Goal: Information Seeking & Learning: Learn about a topic

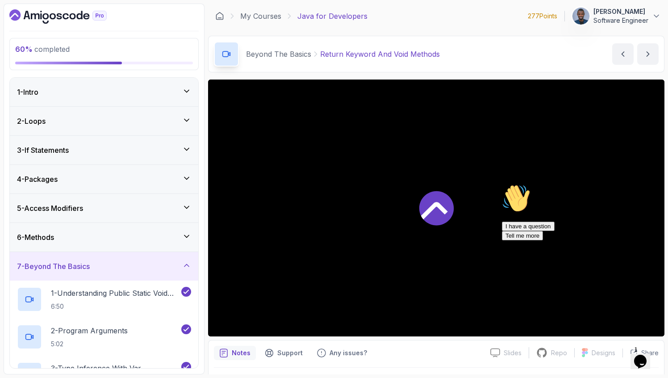
click at [502, 184] on icon "Chat attention grabber" at bounding box center [502, 184] width 0 height 0
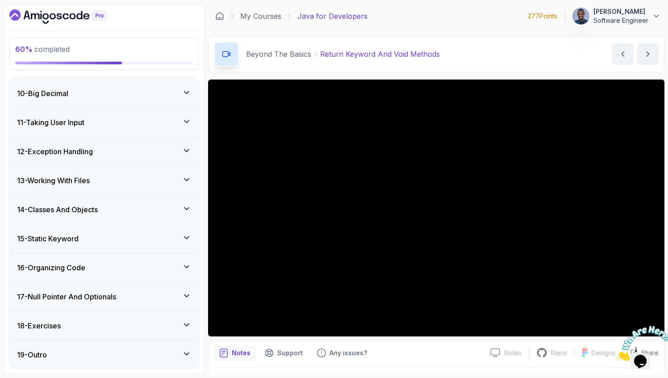
scroll to position [748, 0]
click at [88, 178] on h3 "13 - Working With Files" at bounding box center [53, 179] width 73 height 11
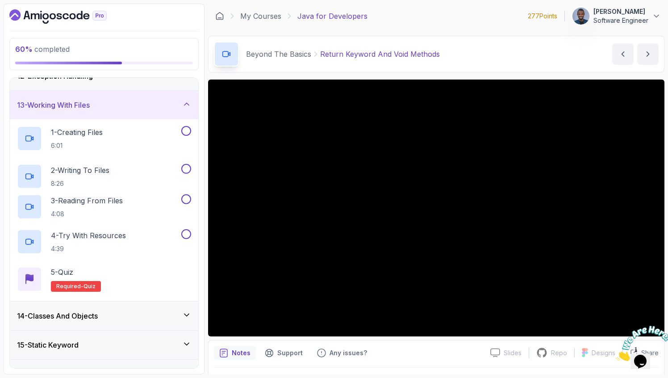
scroll to position [261, 0]
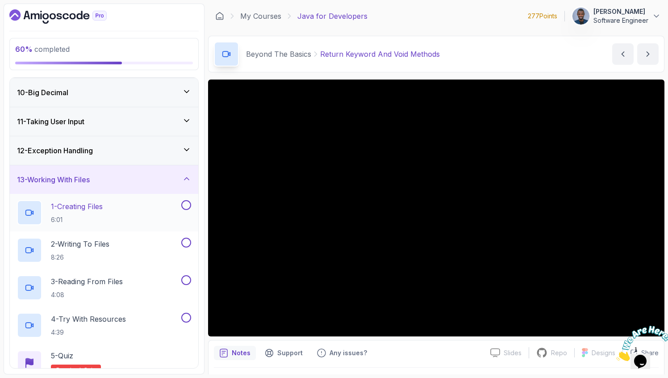
click at [80, 206] on p "1 - Creating Files" at bounding box center [77, 206] width 52 height 11
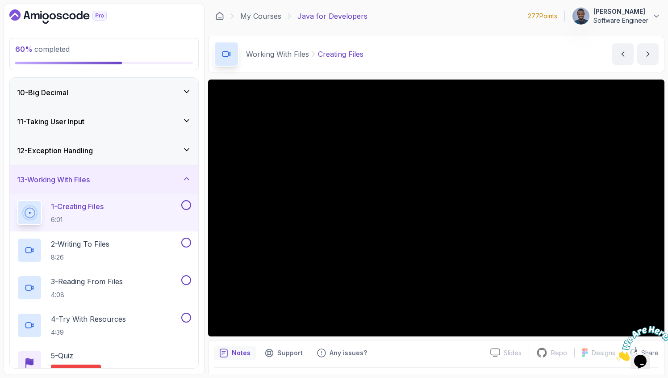
click at [182, 151] on icon at bounding box center [186, 149] width 9 height 9
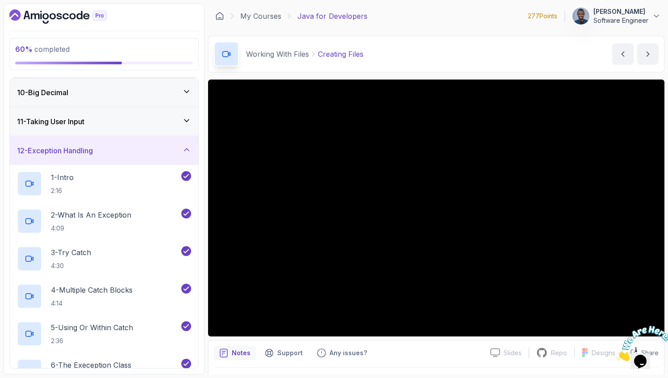
click at [182, 151] on icon at bounding box center [186, 149] width 9 height 9
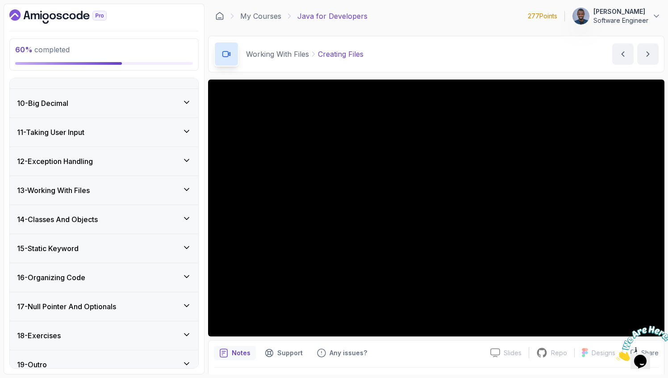
scroll to position [261, 0]
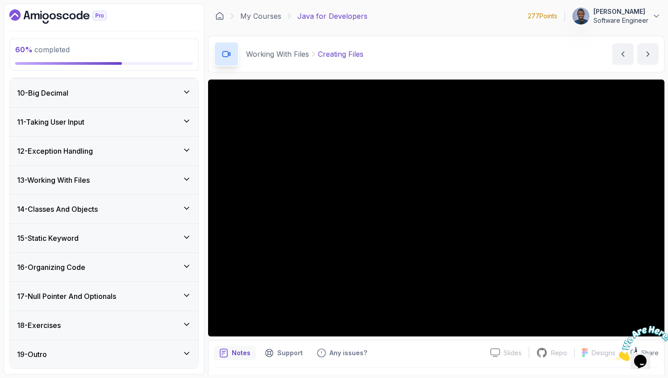
click at [72, 178] on h3 "13 - Working With Files" at bounding box center [53, 180] width 73 height 11
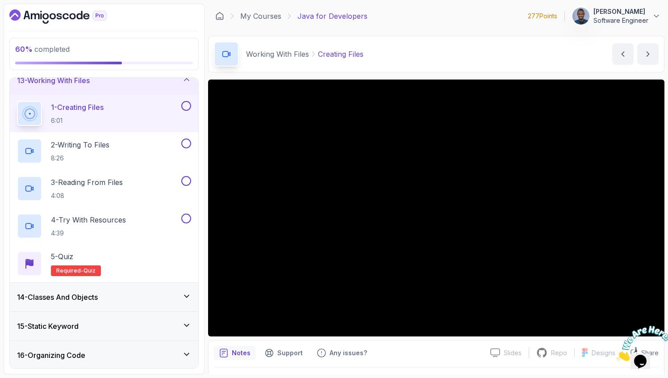
scroll to position [359, 0]
click at [10, 67] on button "13 - Working With Files" at bounding box center [104, 81] width 188 height 29
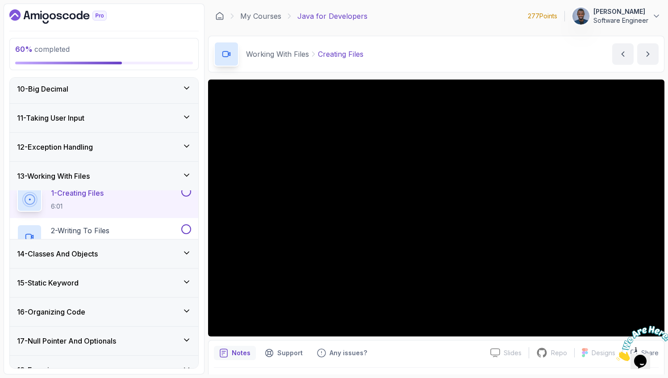
scroll to position [261, 0]
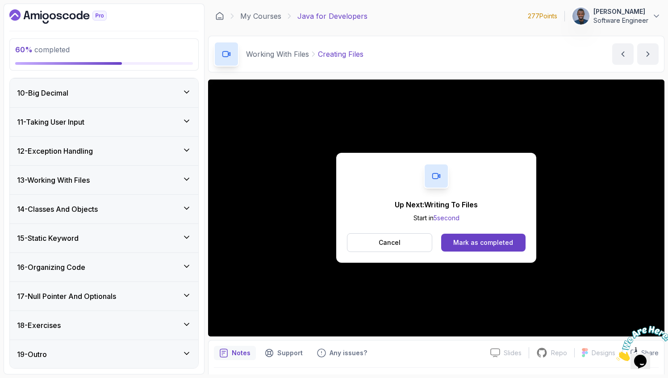
click at [90, 180] on h3 "13 - Working With Files" at bounding box center [53, 180] width 73 height 11
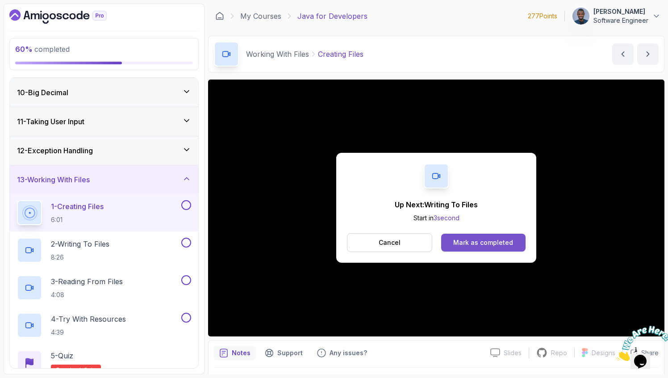
click at [469, 235] on button "Mark as completed" at bounding box center [483, 243] width 84 height 18
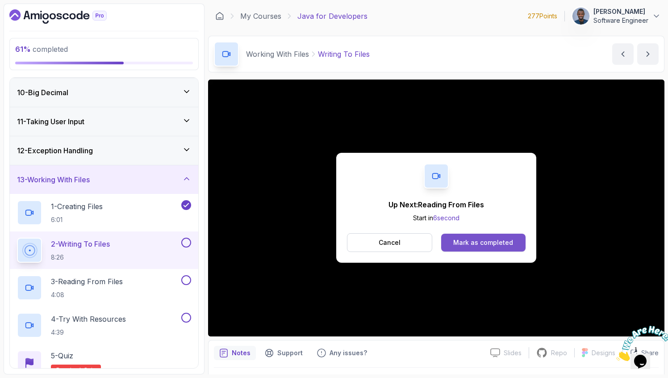
click at [511, 241] on div "Mark as completed" at bounding box center [483, 242] width 60 height 9
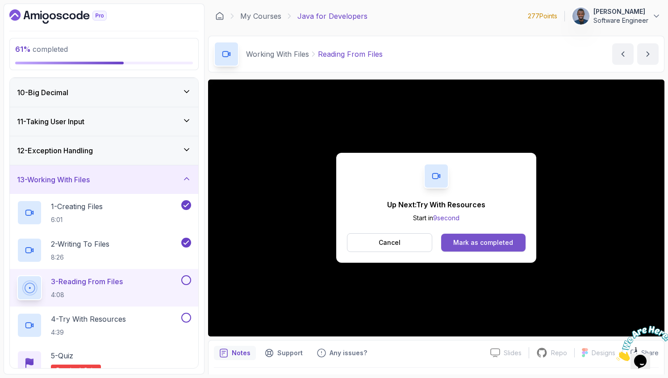
click at [486, 237] on button "Mark as completed" at bounding box center [483, 243] width 84 height 18
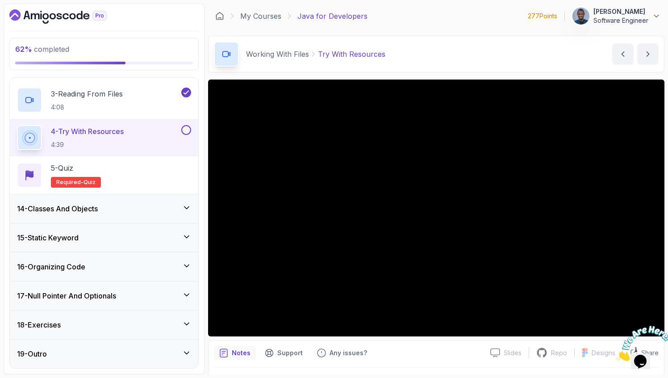
click at [141, 209] on div "14 - Classes And Objects" at bounding box center [104, 208] width 174 height 11
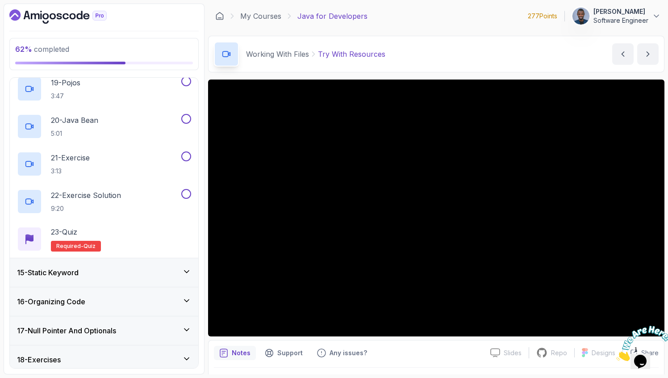
scroll to position [1093, 0]
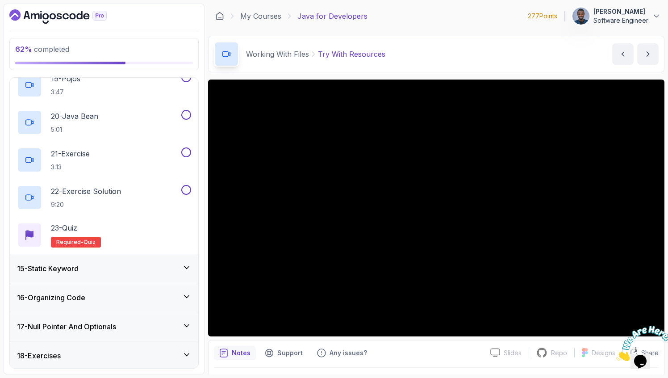
click at [79, 263] on h3 "15 - Static Keyword" at bounding box center [48, 268] width 62 height 11
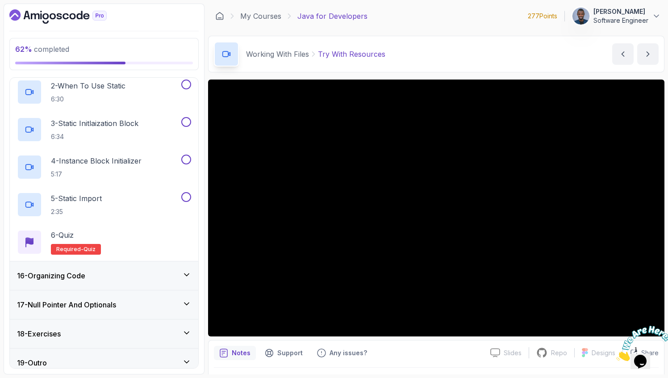
scroll to position [476, 0]
click at [78, 272] on h3 "16 - Organizing Code" at bounding box center [51, 276] width 68 height 11
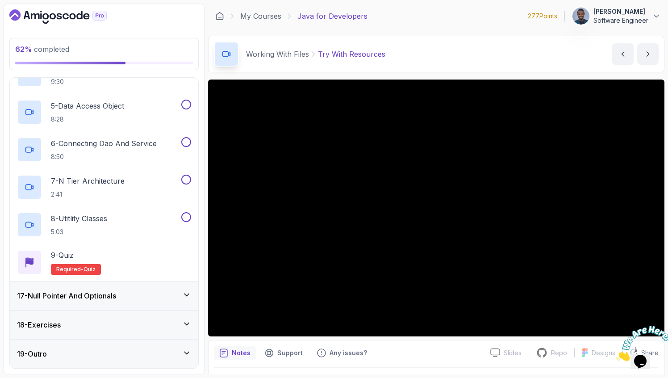
click at [79, 292] on h3 "17 - Null Pointer And Optionals" at bounding box center [66, 295] width 99 height 11
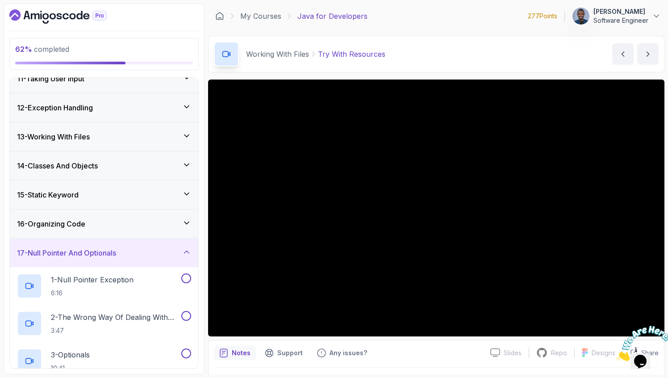
scroll to position [411, 0]
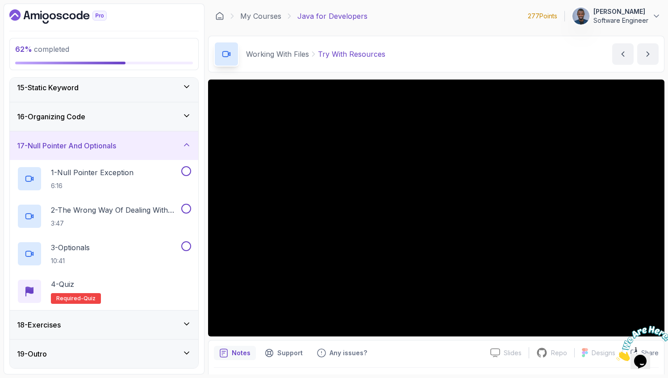
click at [70, 321] on div "18 - Exercises" at bounding box center [104, 324] width 174 height 11
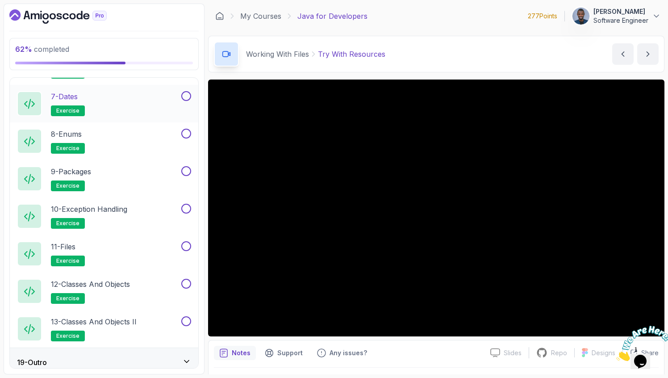
scroll to position [748, 0]
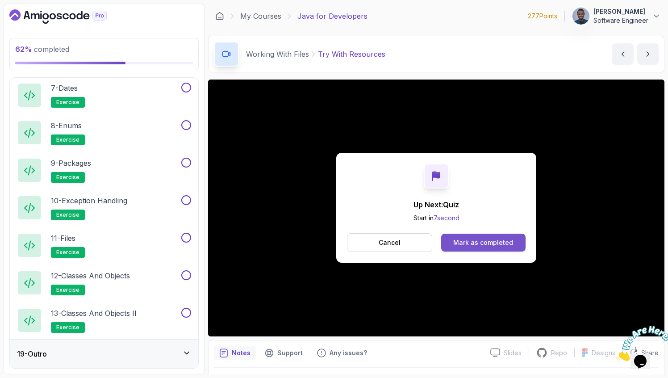
click at [481, 244] on div "Mark as completed" at bounding box center [483, 242] width 60 height 9
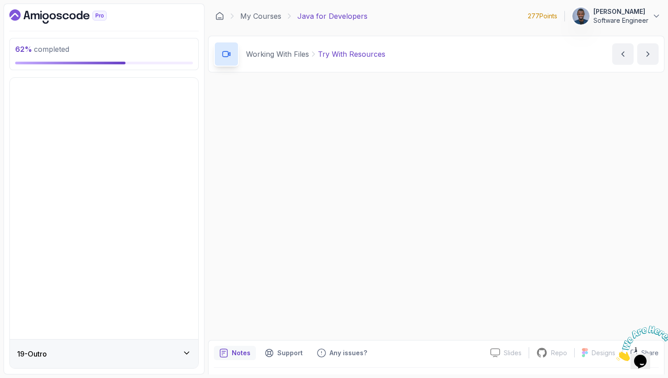
scroll to position [261, 0]
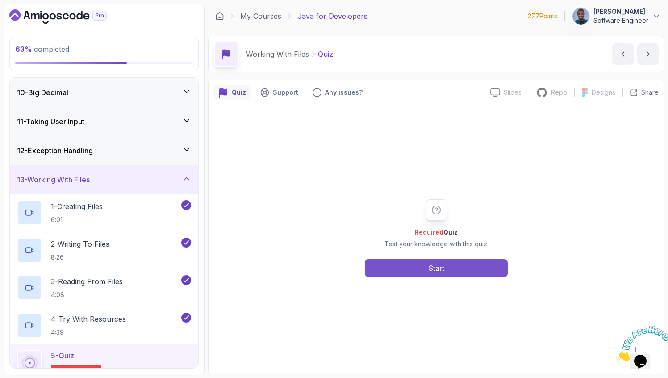
click at [445, 270] on button "Start" at bounding box center [436, 268] width 143 height 18
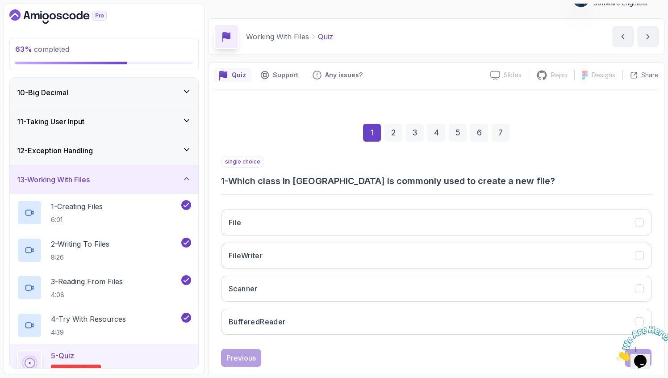
scroll to position [25, 0]
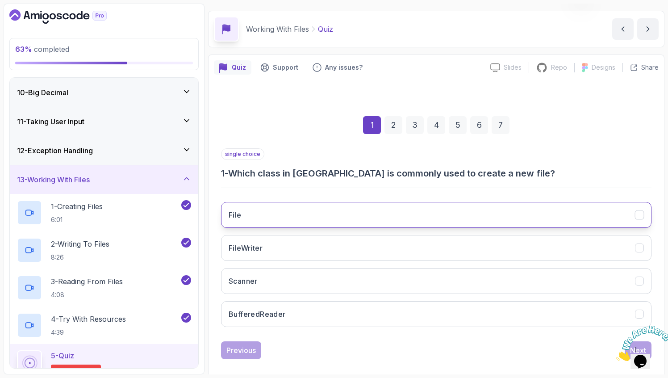
click at [319, 213] on button "File" at bounding box center [436, 215] width 430 height 26
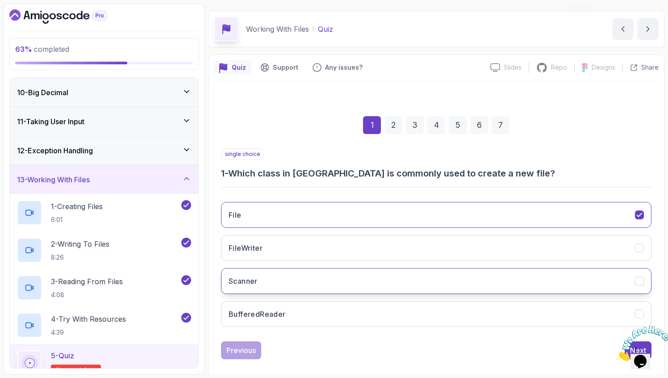
scroll to position [35, 0]
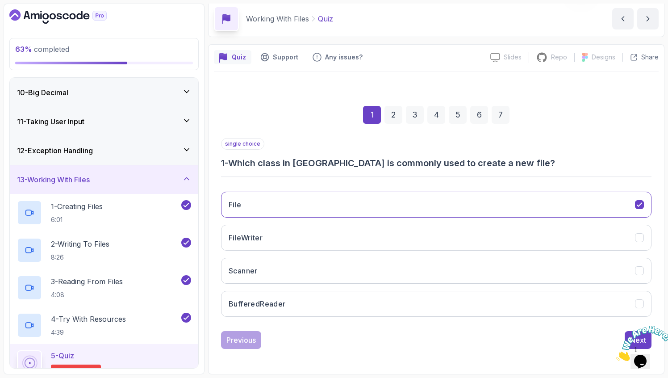
click at [662, 321] on div "Quiz Support Any issues? Slides Slides not available Repo Repository not availa…" at bounding box center [436, 209] width 456 height 330
click at [616, 355] on icon "Close" at bounding box center [616, 359] width 0 height 8
click at [631, 335] on div "Next" at bounding box center [638, 339] width 16 height 11
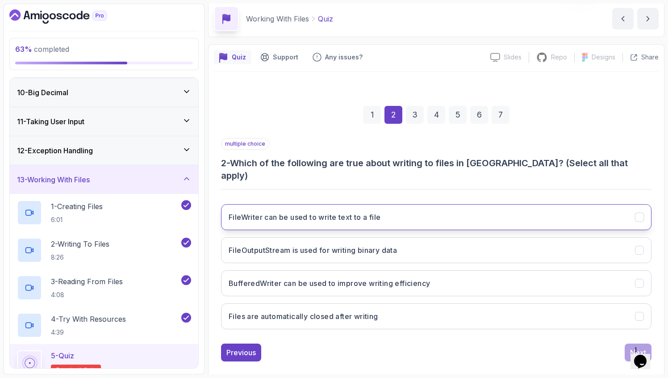
click at [304, 212] on h3 "FileWriter can be used to write text to a file" at bounding box center [305, 217] width 152 height 11
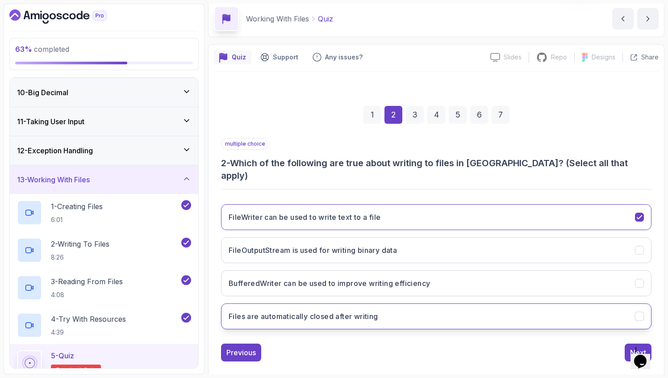
click at [276, 314] on button "Files are automatically closed after writing" at bounding box center [436, 316] width 430 height 26
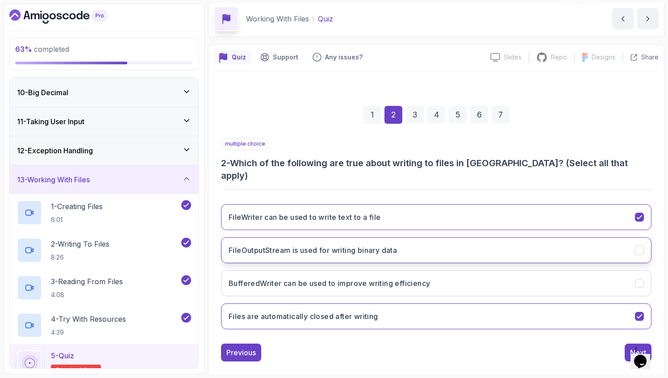
click at [294, 246] on button "FileOutputStream is used for writing binary data" at bounding box center [436, 250] width 430 height 26
click at [632, 347] on div "Next" at bounding box center [638, 352] width 16 height 11
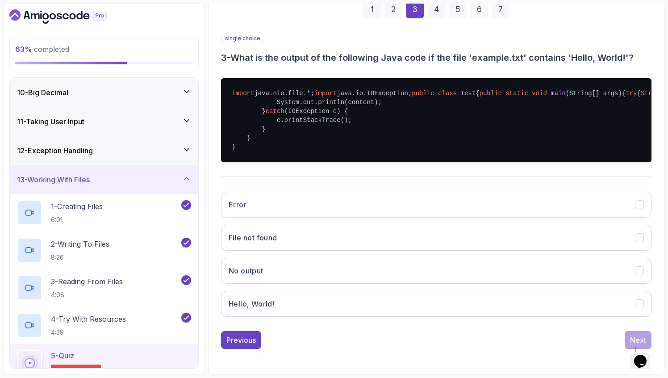
scroll to position [146, 0]
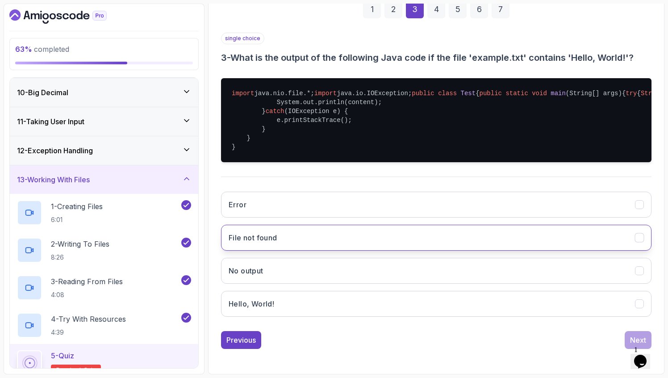
click at [309, 251] on button "File not found" at bounding box center [436, 238] width 430 height 26
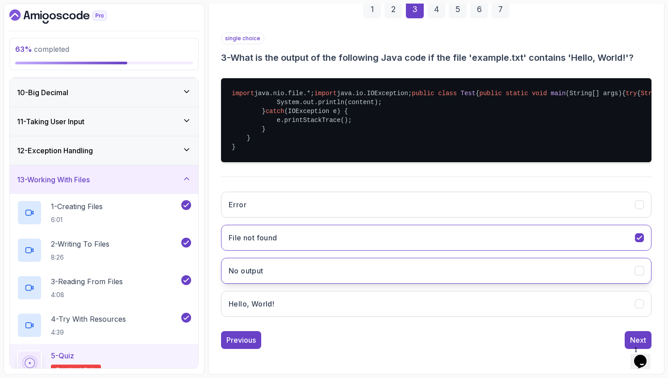
scroll to position [185, 0]
click at [634, 333] on button "Next" at bounding box center [638, 340] width 27 height 18
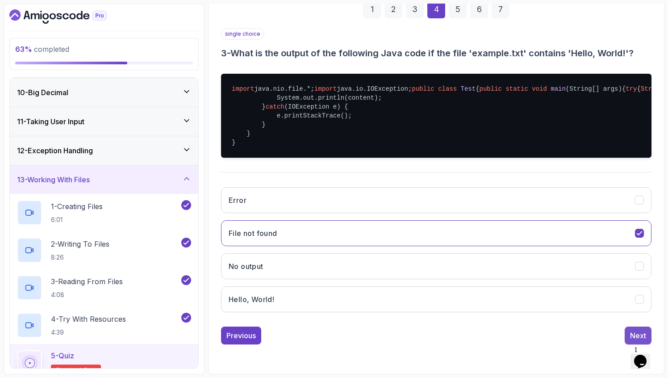
scroll to position [35, 0]
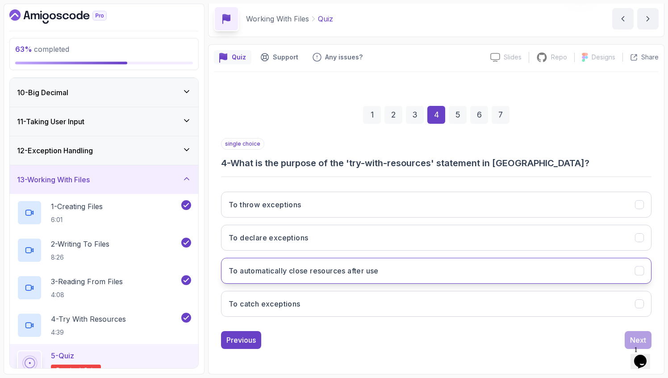
click at [252, 269] on h3 "To automatically close resources after use" at bounding box center [304, 270] width 150 height 11
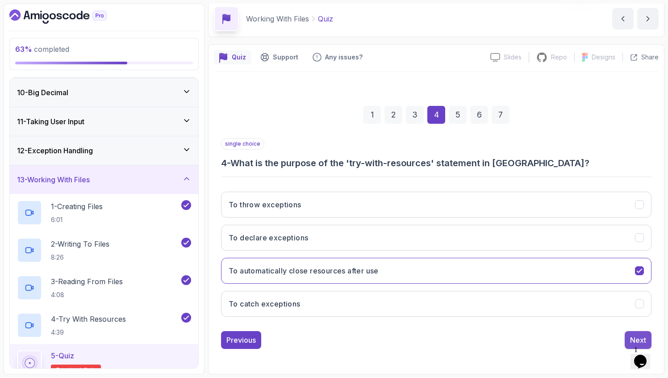
click at [634, 332] on button "Next" at bounding box center [638, 340] width 27 height 18
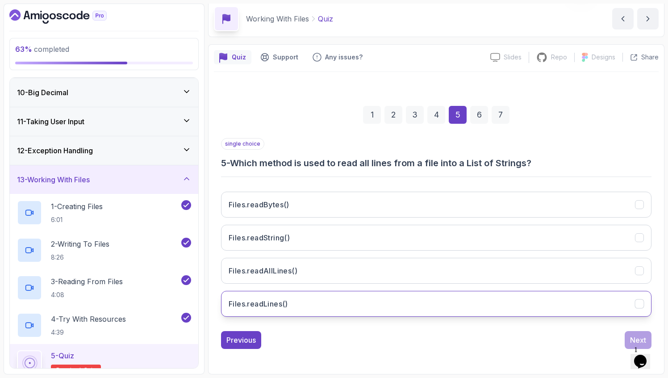
click at [257, 297] on button "Files.readLines()" at bounding box center [436, 304] width 430 height 26
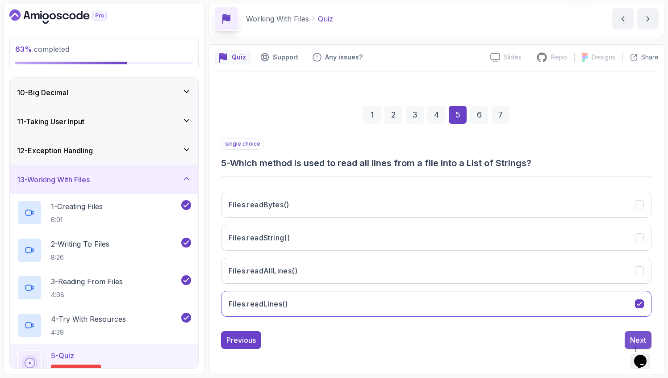
click at [631, 337] on div "Next" at bounding box center [638, 339] width 16 height 11
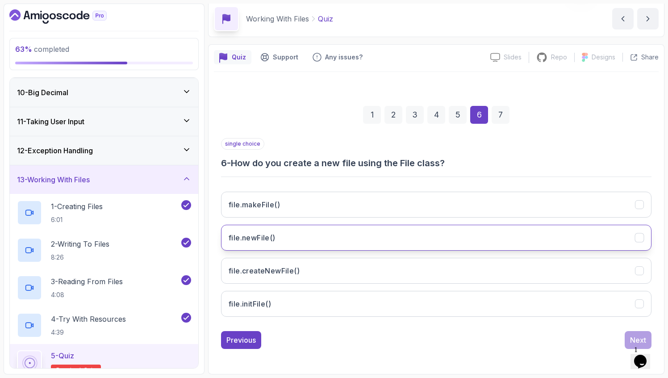
click at [267, 236] on h3 "file.newFile()" at bounding box center [252, 237] width 47 height 11
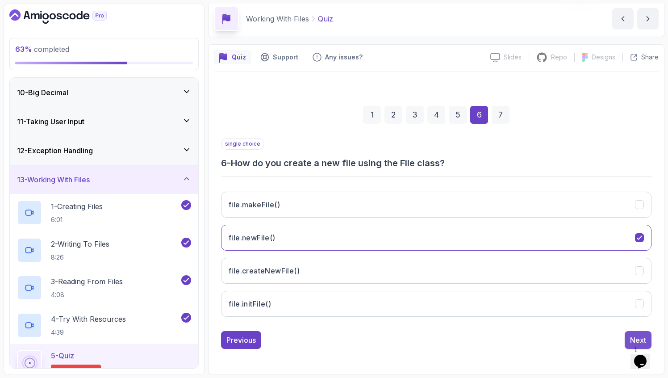
click at [630, 336] on button "Next" at bounding box center [638, 340] width 27 height 18
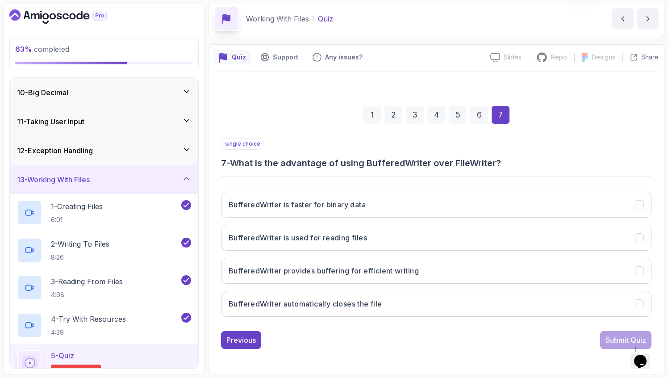
click at [393, 116] on div "2" at bounding box center [393, 115] width 18 height 18
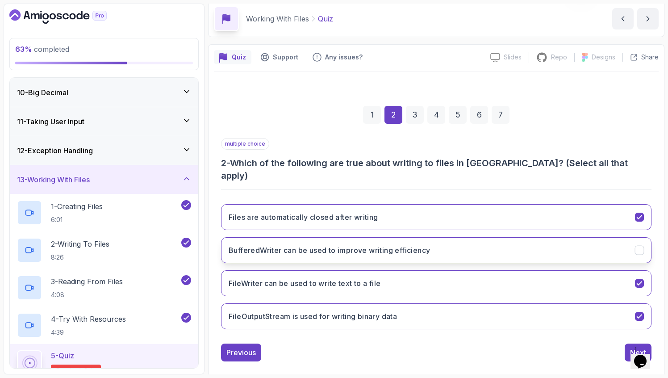
click at [363, 245] on h3 "BufferedWriter can be used to improve writing efficiency" at bounding box center [329, 250] width 201 height 11
click at [494, 111] on div "7" at bounding box center [501, 115] width 18 height 18
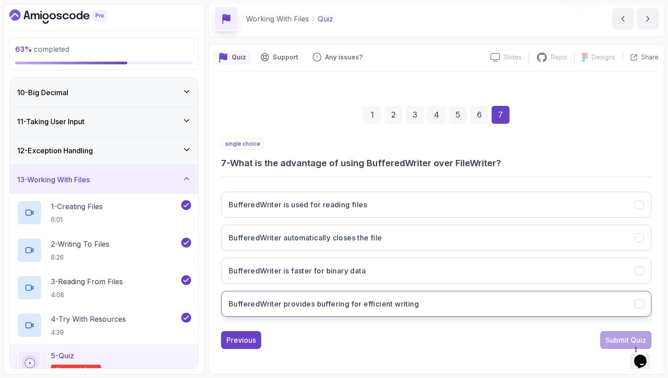
click at [376, 305] on h3 "BufferedWriter provides buffering for efficient writing" at bounding box center [324, 303] width 190 height 11
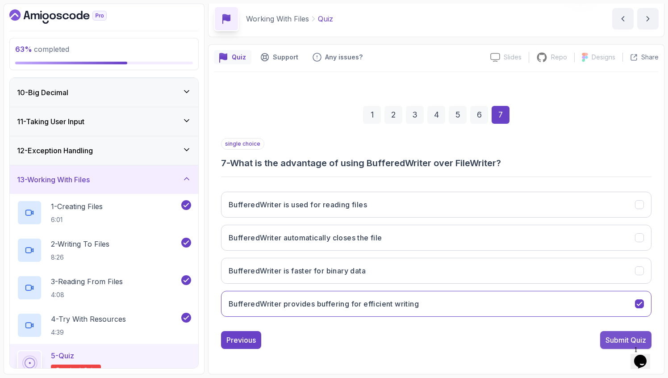
click at [607, 338] on div "Submit Quiz" at bounding box center [626, 339] width 41 height 11
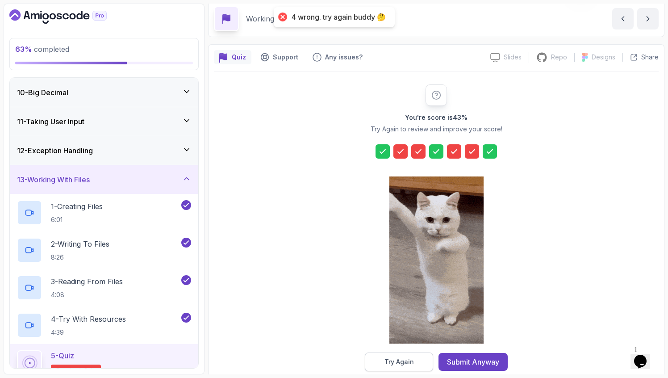
click at [401, 359] on div "Try Again" at bounding box center [398, 361] width 29 height 9
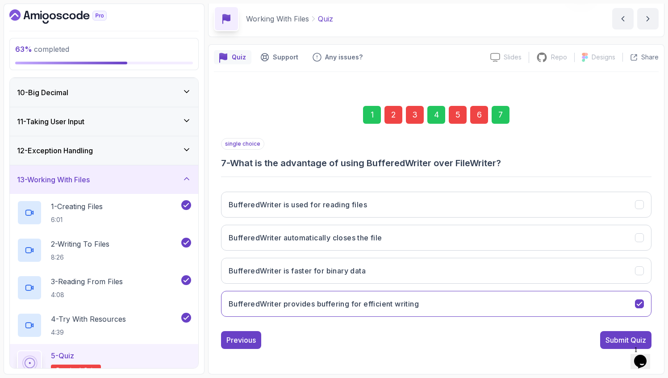
click at [391, 116] on div "2" at bounding box center [393, 115] width 18 height 18
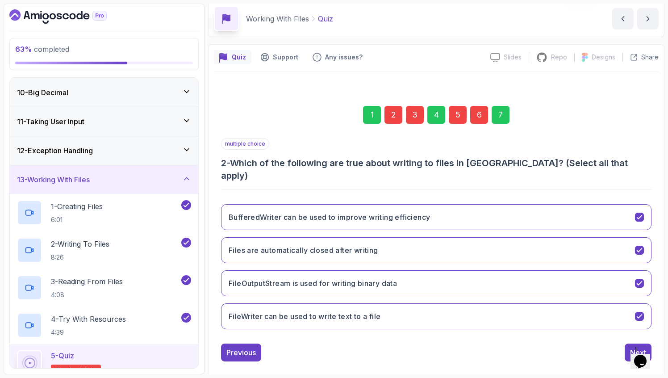
click at [499, 114] on div "7" at bounding box center [501, 115] width 18 height 18
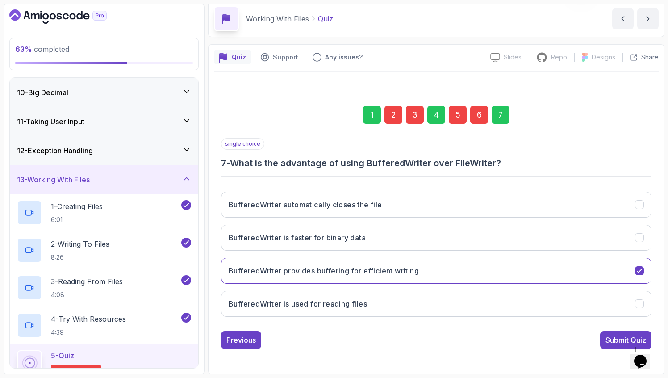
click at [384, 110] on div "1 2 3 4 5 6 7" at bounding box center [436, 115] width 430 height 46
click at [393, 113] on div "2" at bounding box center [393, 115] width 18 height 18
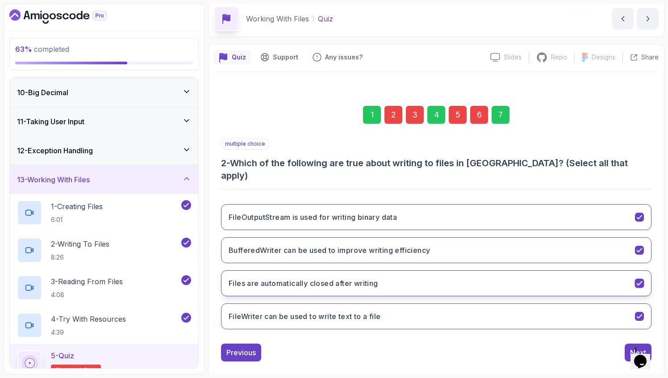
click at [335, 278] on h3 "Files are automatically closed after writing" at bounding box center [304, 283] width 150 height 11
click at [345, 278] on h3 "Files are automatically closed after writing" at bounding box center [304, 283] width 150 height 11
click at [629, 343] on button "Next" at bounding box center [638, 352] width 27 height 18
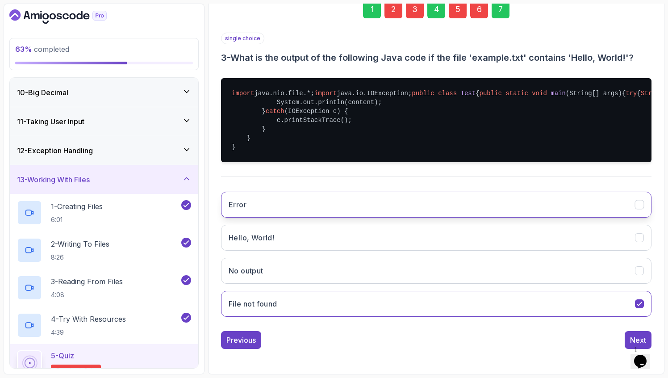
scroll to position [159, 0]
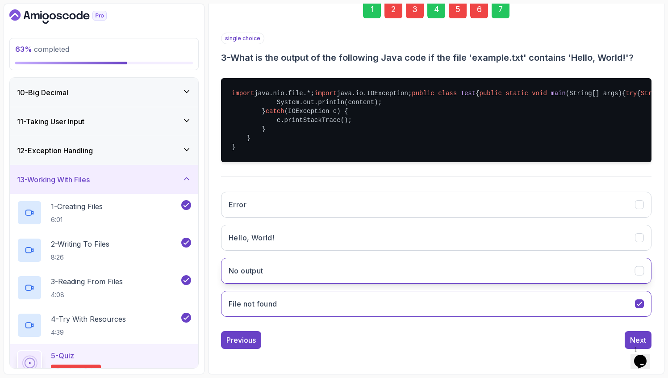
click at [330, 284] on button "No output" at bounding box center [436, 271] width 430 height 26
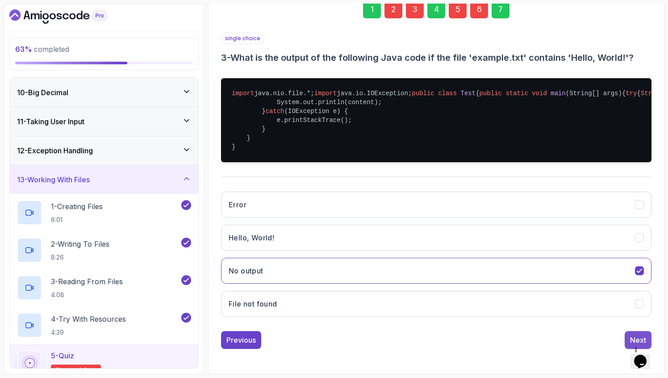
click at [628, 336] on button "Next" at bounding box center [638, 340] width 27 height 18
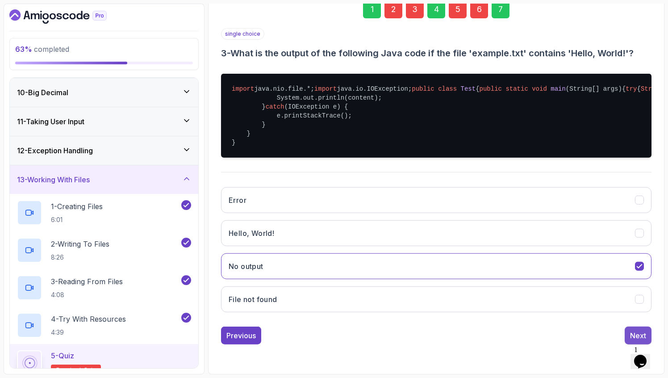
scroll to position [35, 0]
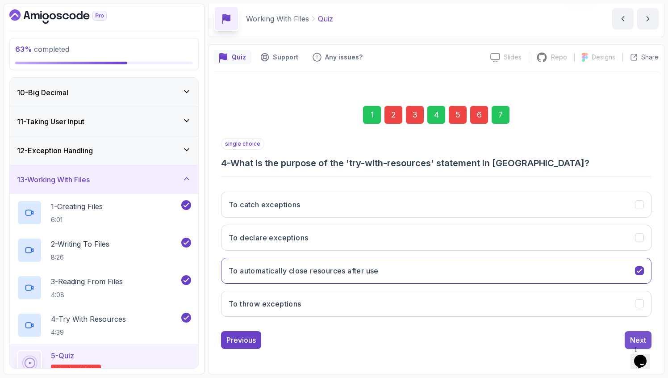
click at [630, 336] on div "Next" at bounding box center [638, 339] width 16 height 11
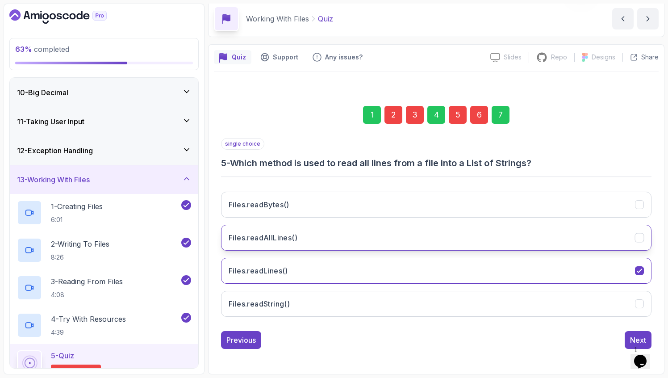
click at [438, 226] on button "Files.readAllLines()" at bounding box center [436, 238] width 430 height 26
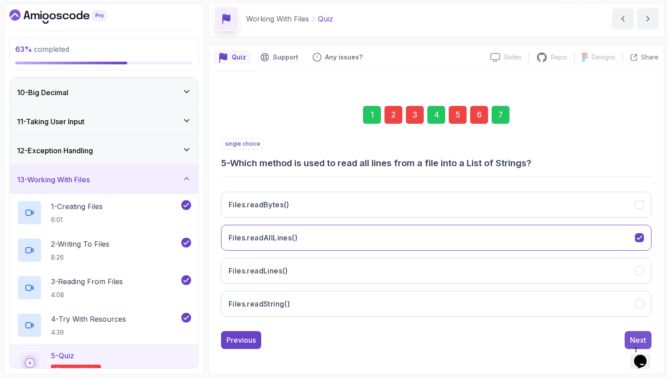
click at [634, 333] on button "Next" at bounding box center [638, 340] width 27 height 18
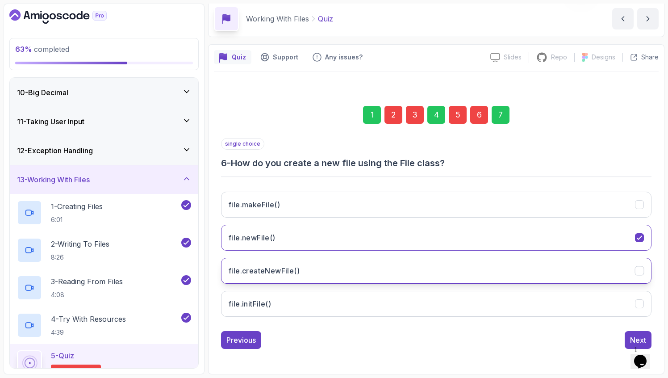
click at [382, 270] on button "file.createNewFile()" at bounding box center [436, 271] width 430 height 26
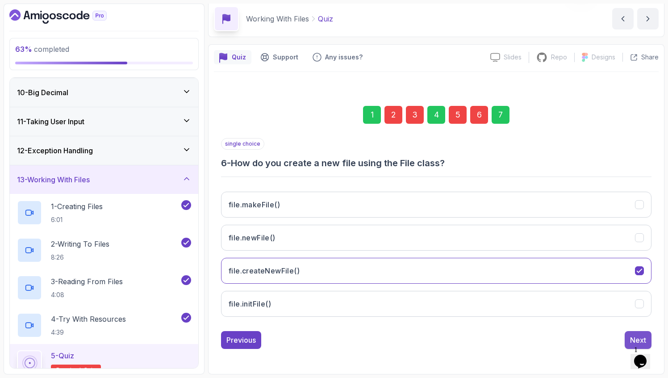
click at [630, 336] on div "Next" at bounding box center [638, 339] width 16 height 11
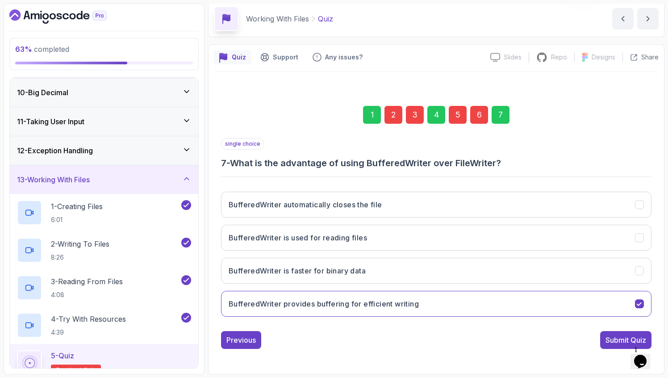
click at [630, 336] on div "Submit Quiz" at bounding box center [626, 339] width 41 height 11
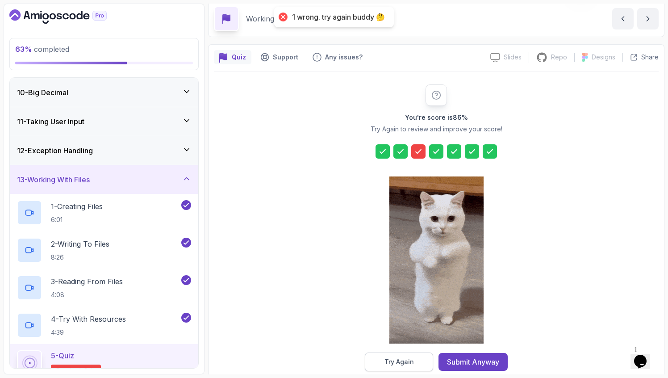
click at [422, 359] on button "Try Again" at bounding box center [399, 361] width 68 height 19
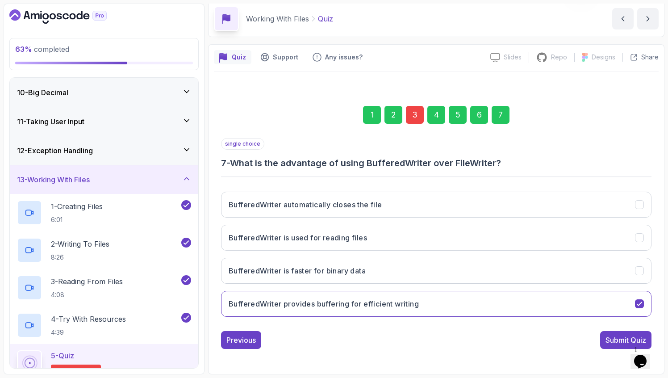
click at [412, 118] on div "3" at bounding box center [415, 115] width 18 height 18
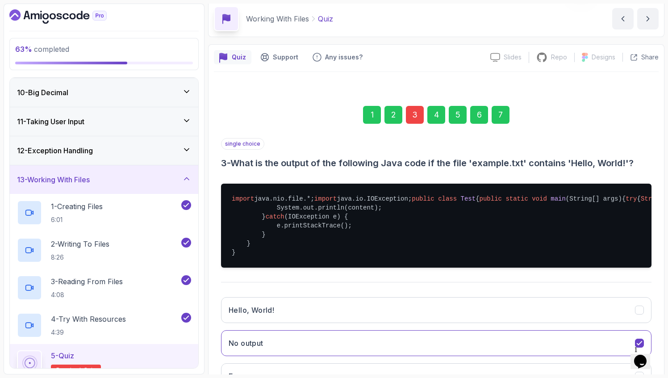
scroll to position [185, 0]
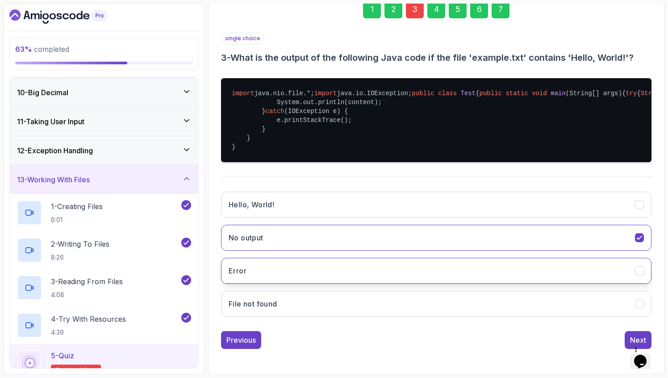
click at [269, 267] on button "Error" at bounding box center [436, 271] width 430 height 26
click at [633, 338] on div "Next" at bounding box center [638, 339] width 16 height 11
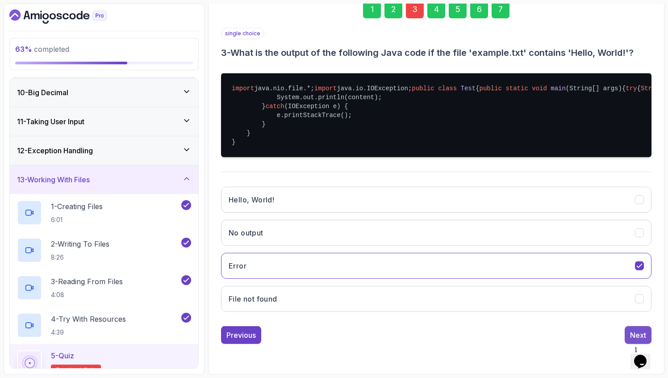
scroll to position [35, 0]
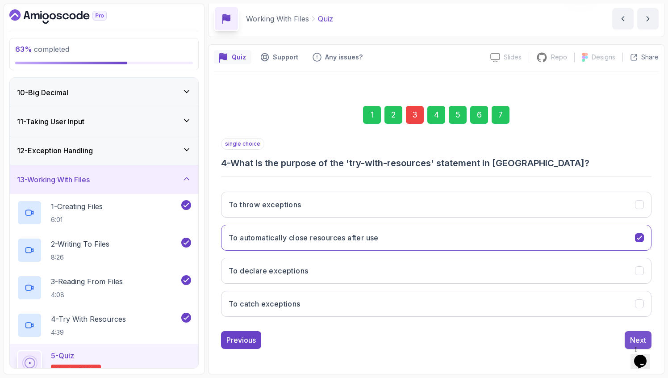
click at [638, 335] on div "Next" at bounding box center [638, 339] width 16 height 11
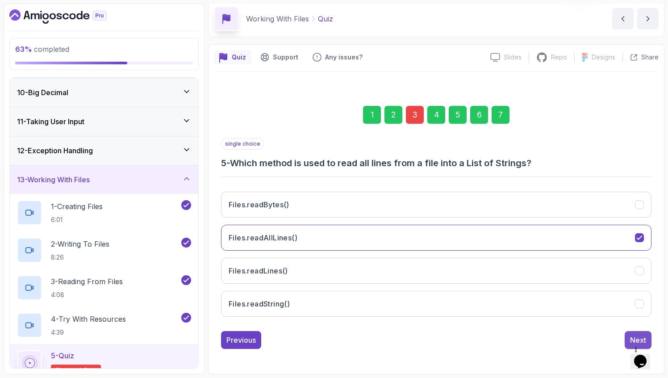
click at [635, 336] on div "Next" at bounding box center [638, 339] width 16 height 11
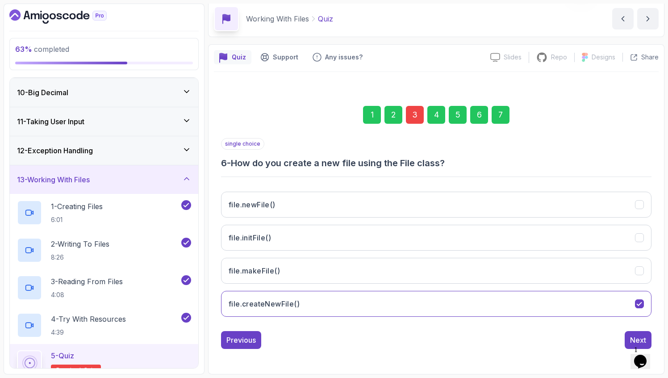
click at [635, 336] on div "Next" at bounding box center [638, 339] width 16 height 11
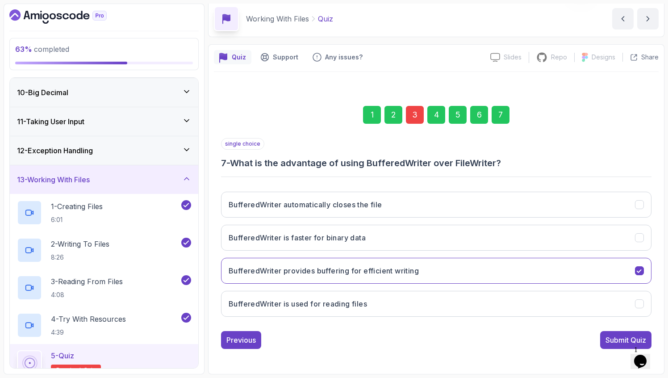
click at [635, 336] on div "Submit Quiz" at bounding box center [626, 339] width 41 height 11
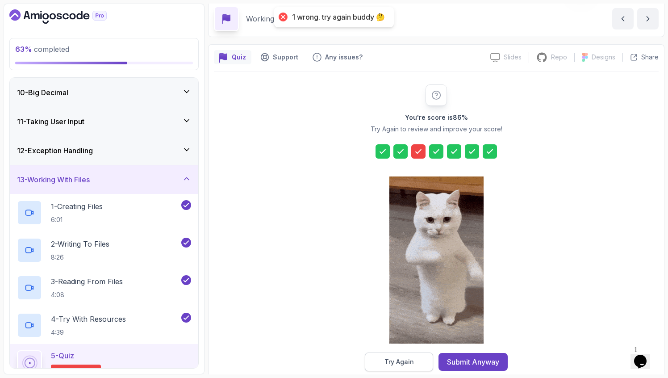
click at [420, 364] on button "Try Again" at bounding box center [399, 361] width 68 height 19
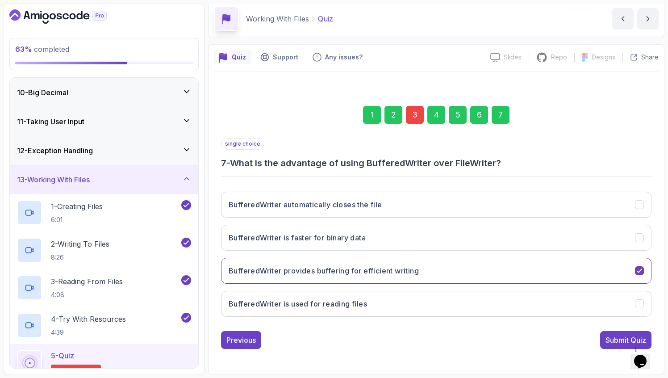
click at [411, 118] on div "3" at bounding box center [415, 115] width 18 height 18
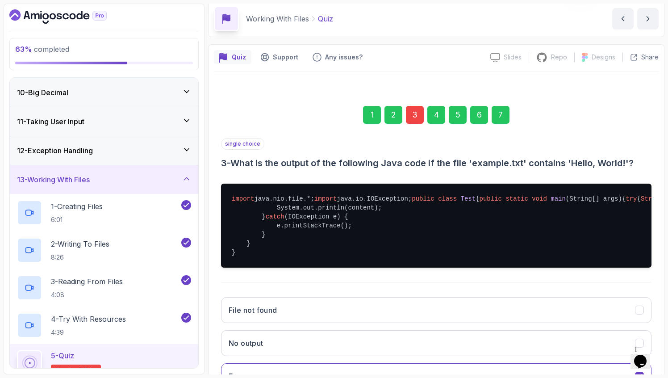
scroll to position [185, 0]
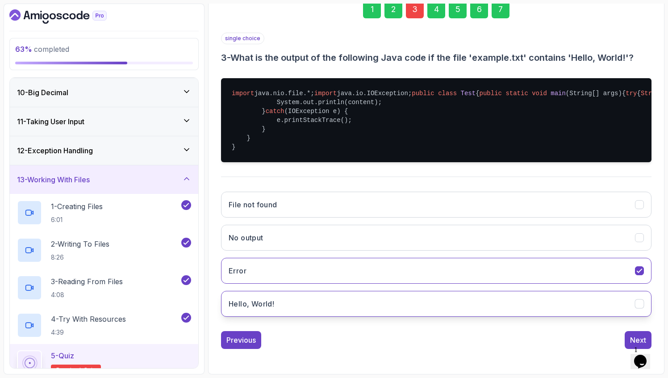
click at [265, 309] on button "Hello, World!" at bounding box center [436, 304] width 430 height 26
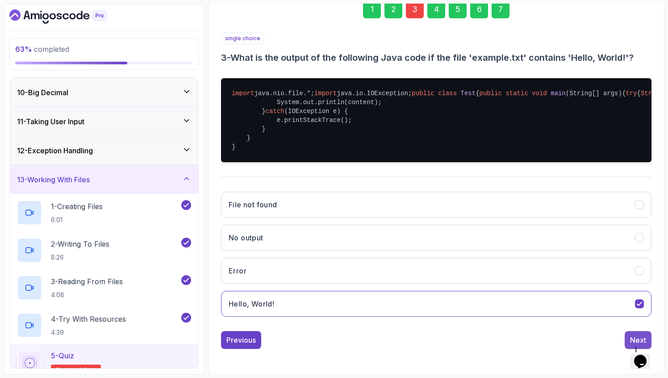
click at [633, 337] on div "Next" at bounding box center [638, 339] width 16 height 11
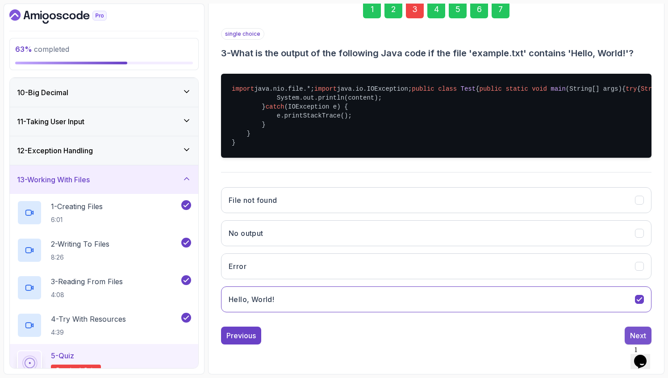
scroll to position [35, 0]
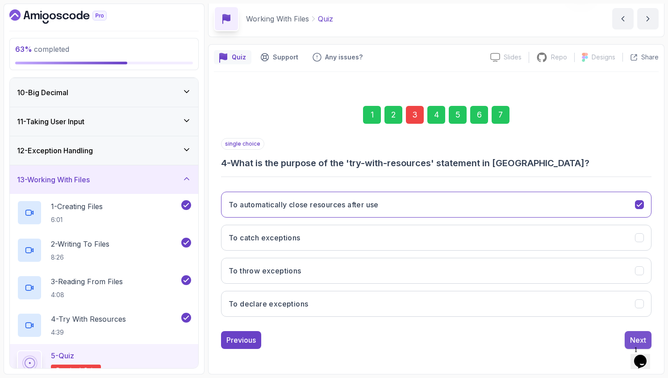
click at [633, 337] on div "Next" at bounding box center [638, 339] width 16 height 11
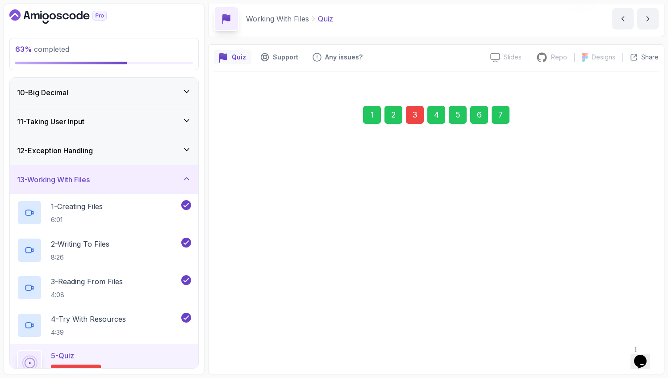
click at [633, 337] on div "Next" at bounding box center [638, 339] width 16 height 11
click at [633, 337] on div "Next" at bounding box center [638, 335] width 16 height 11
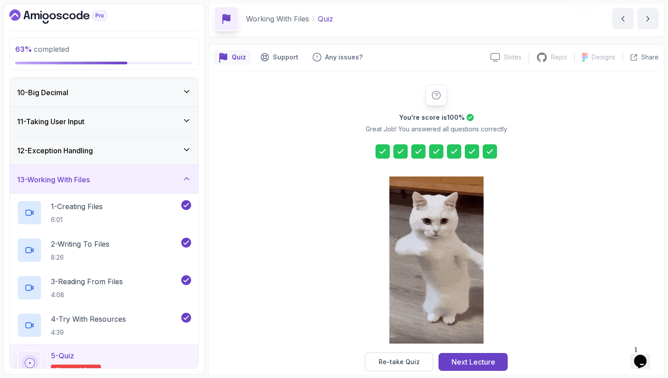
click at [435, 103] on div at bounding box center [436, 94] width 21 height 21
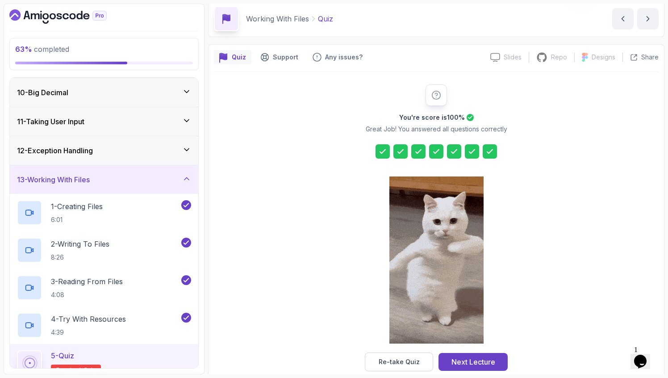
click at [434, 91] on icon at bounding box center [436, 95] width 10 height 10
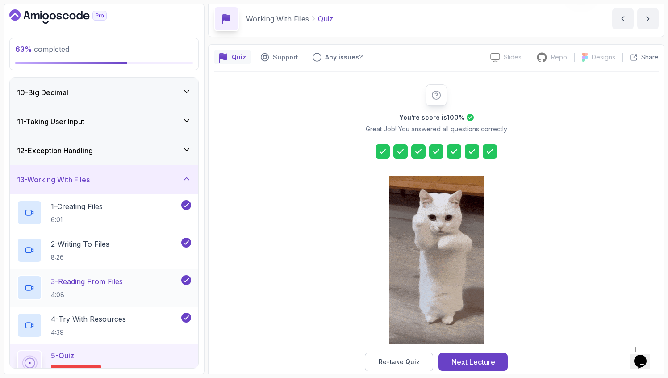
scroll to position [448, 0]
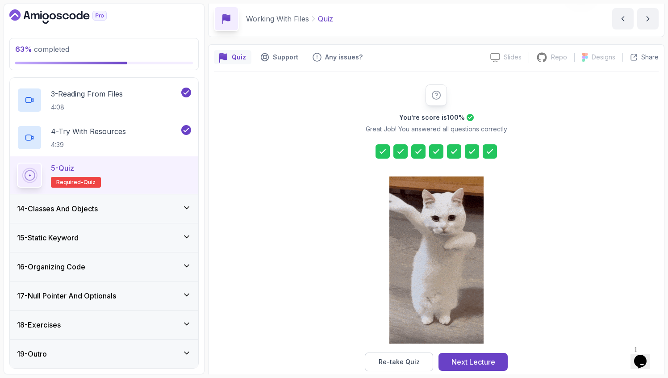
click at [61, 325] on h3 "18 - Exercises" at bounding box center [39, 324] width 44 height 11
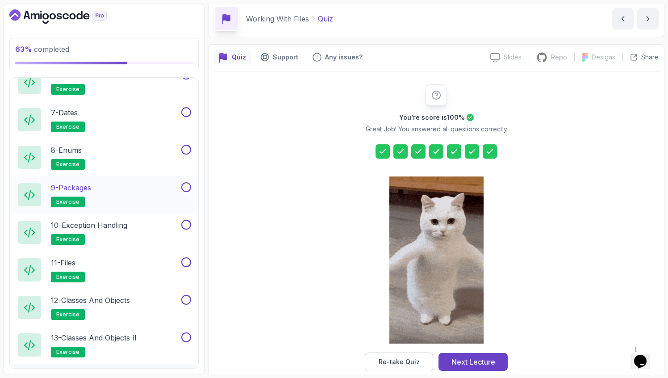
scroll to position [748, 0]
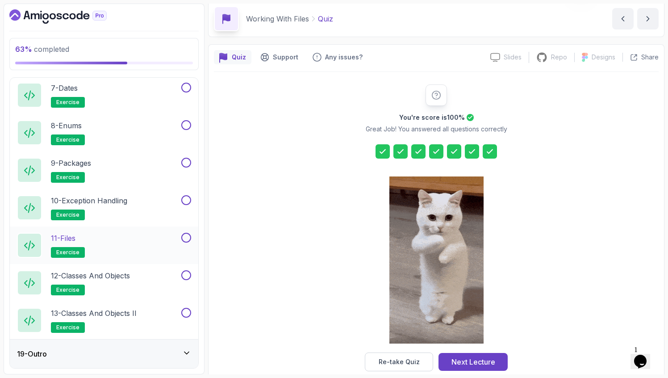
click at [71, 241] on p "11 - Files" at bounding box center [63, 238] width 25 height 11
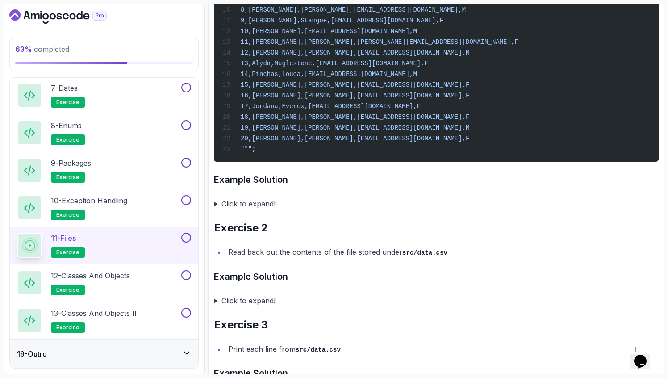
scroll to position [374, 0]
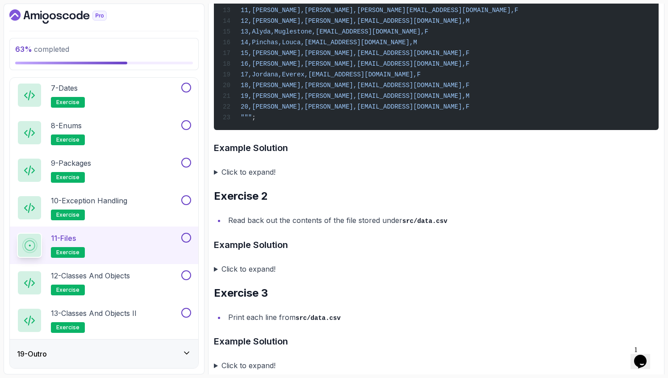
click at [216, 178] on summary "Click to expand!" at bounding box center [436, 172] width 445 height 13
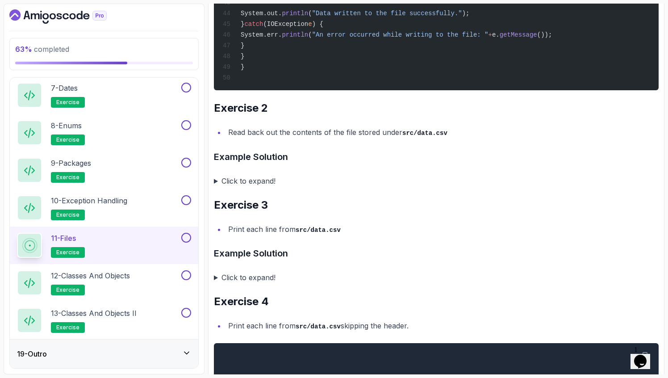
scroll to position [1161, 0]
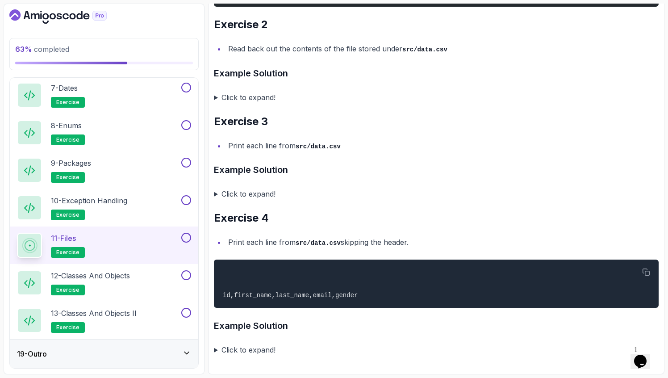
click at [233, 101] on summary "Click to expand!" at bounding box center [436, 97] width 445 height 13
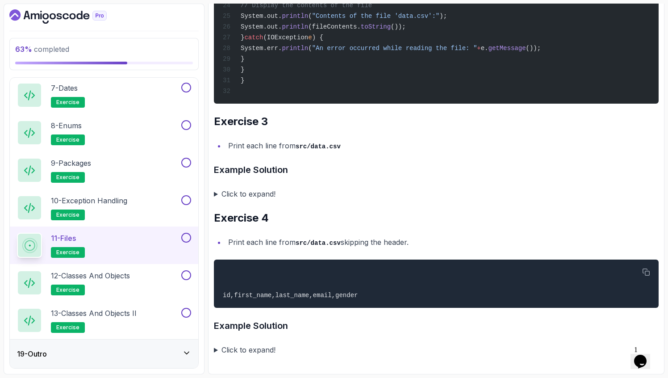
scroll to position [1530, 0]
click at [216, 200] on summary "Click to expand!" at bounding box center [436, 194] width 445 height 13
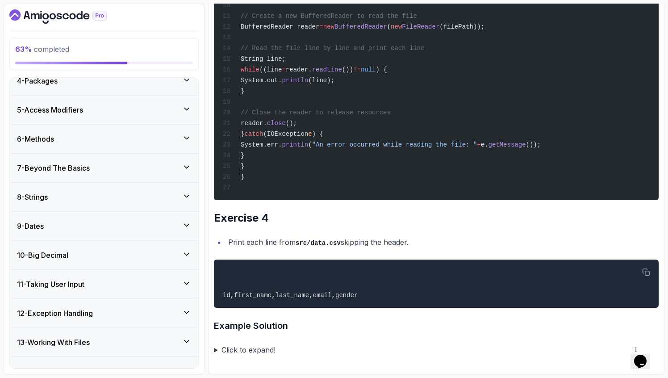
scroll to position [62, 0]
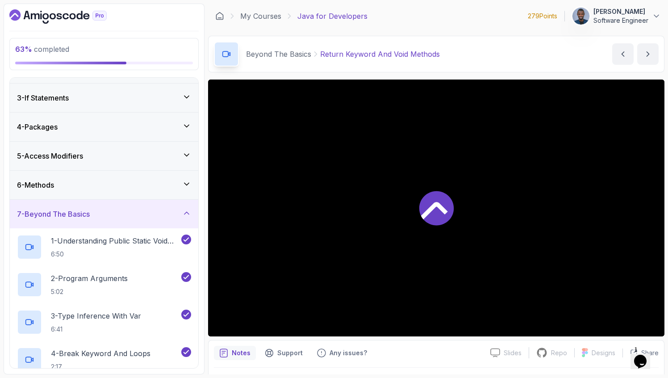
scroll to position [56, 0]
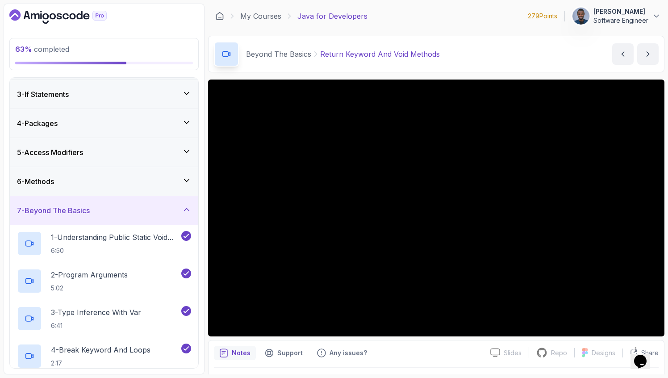
click at [148, 211] on div "7 - Beyond The Basics" at bounding box center [104, 210] width 174 height 11
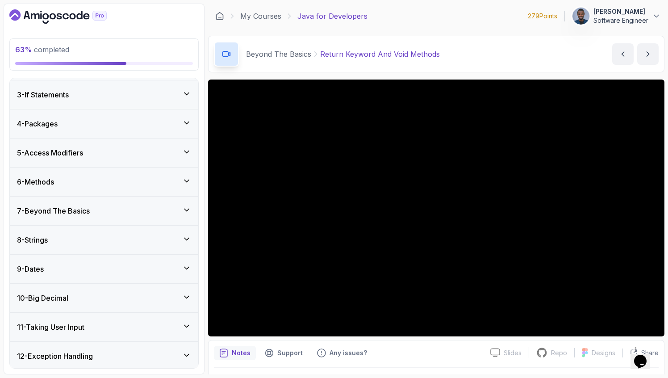
click at [117, 230] on div "8 - Strings" at bounding box center [104, 240] width 188 height 29
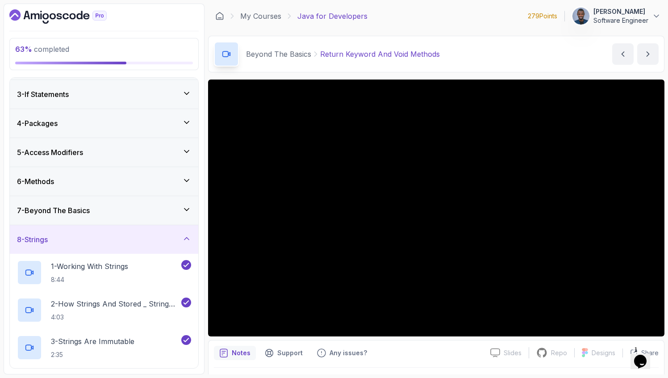
click at [117, 230] on div "8 - Strings" at bounding box center [104, 239] width 188 height 29
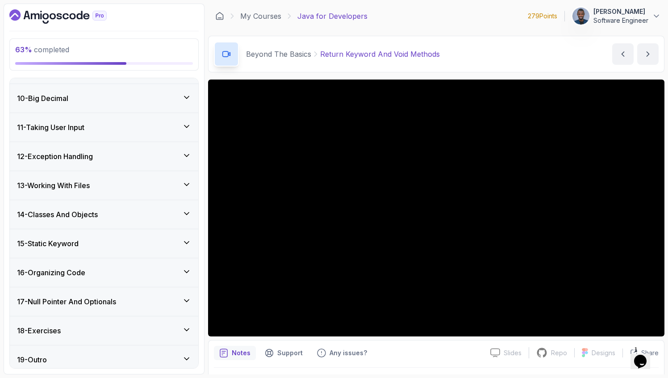
scroll to position [261, 0]
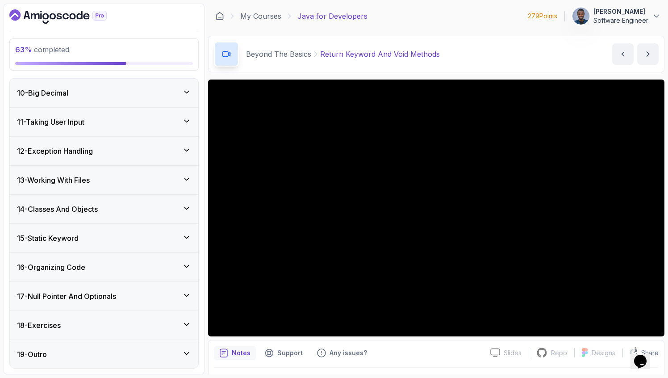
click at [88, 204] on h3 "14 - Classes And Objects" at bounding box center [57, 209] width 81 height 11
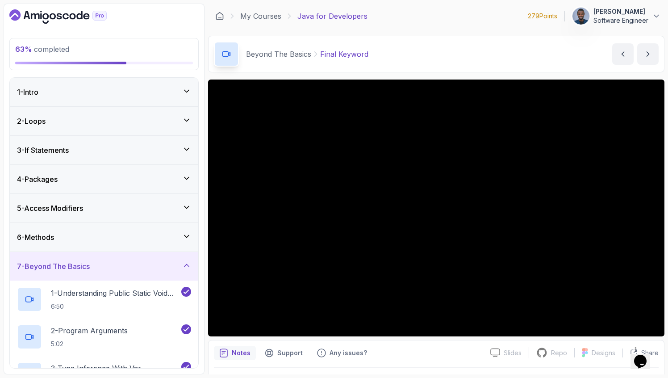
scroll to position [127, 0]
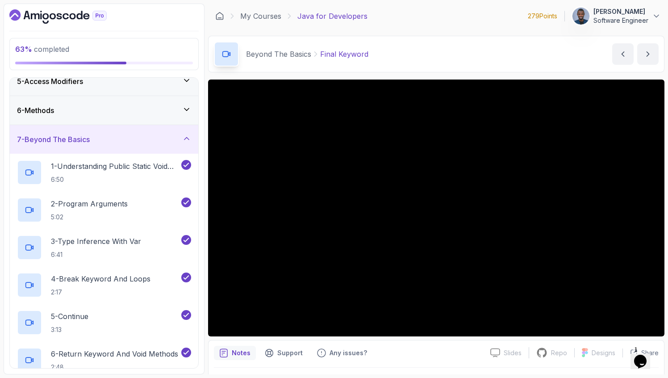
click at [184, 131] on div "7 - Beyond The Basics" at bounding box center [104, 139] width 188 height 29
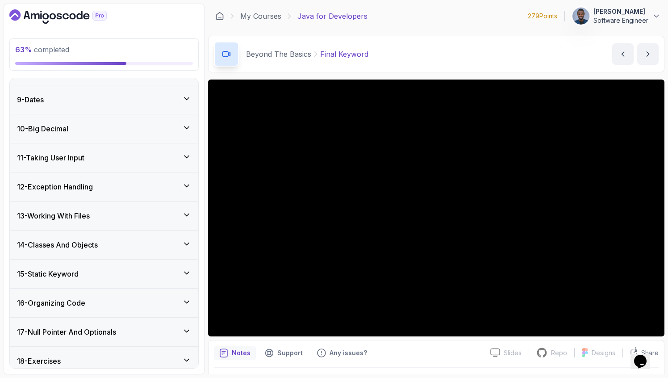
scroll to position [261, 0]
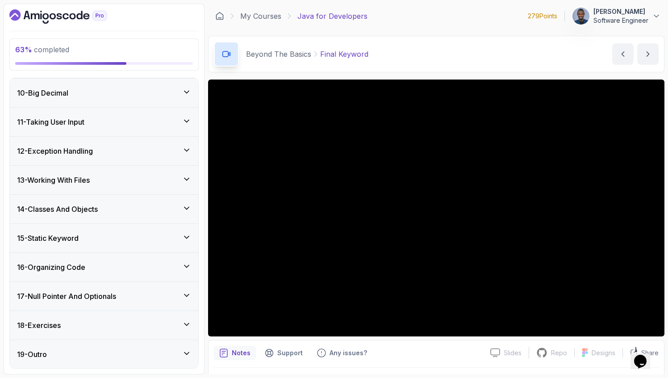
click at [144, 199] on div "14 - Classes And Objects" at bounding box center [104, 209] width 188 height 29
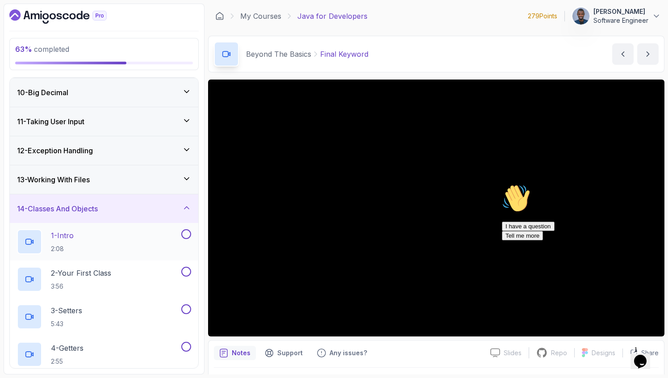
click at [136, 234] on div "1 - Intro 2:08" at bounding box center [98, 241] width 163 height 25
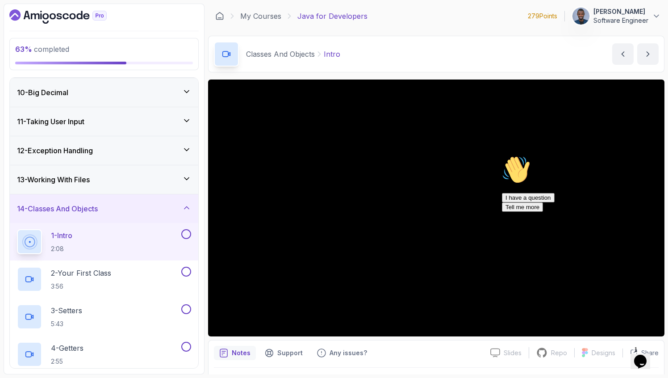
click at [17, 229] on button "1 - Intro 2:08" at bounding box center [104, 241] width 174 height 25
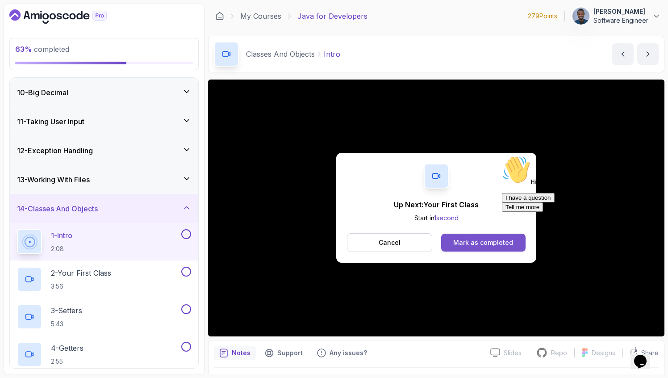
click at [453, 246] on button "Mark as completed" at bounding box center [483, 243] width 84 height 18
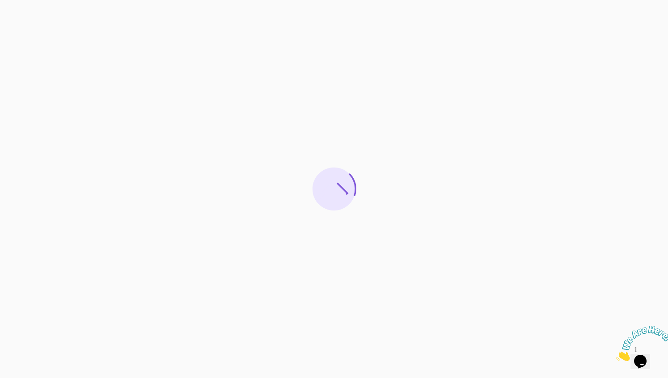
click at [616, 355] on icon "Close" at bounding box center [616, 359] width 0 height 8
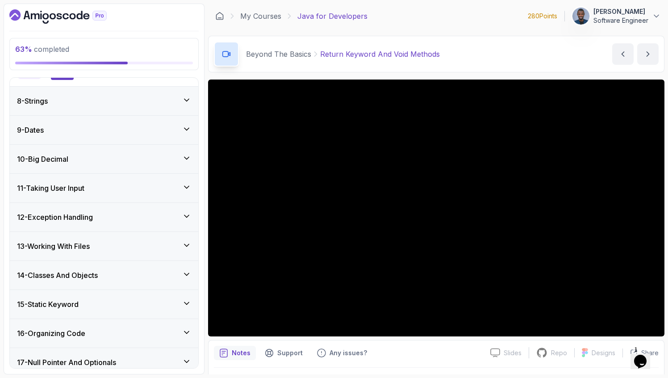
scroll to position [748, 0]
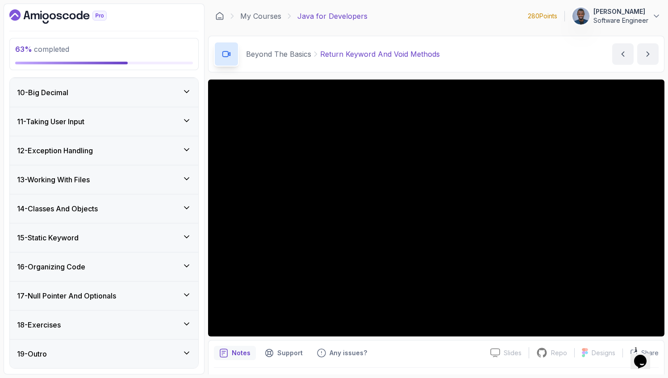
click at [85, 204] on h3 "14 - Classes And Objects" at bounding box center [57, 208] width 81 height 11
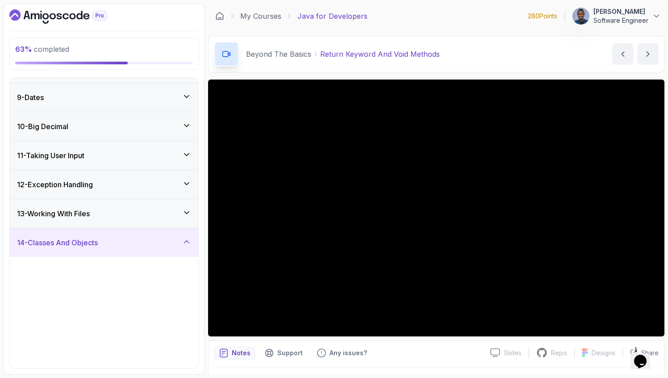
scroll to position [261, 0]
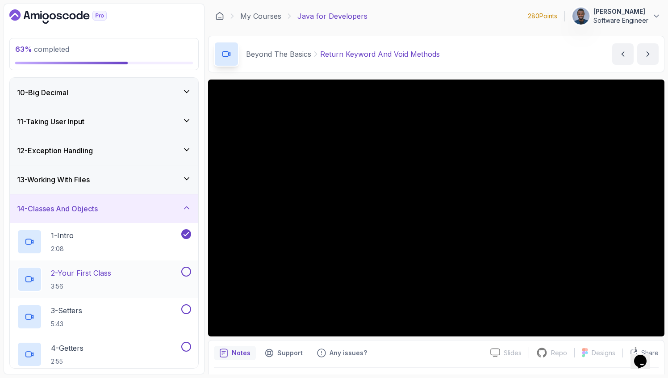
click at [81, 272] on p "2 - Your First Class" at bounding box center [81, 272] width 60 height 11
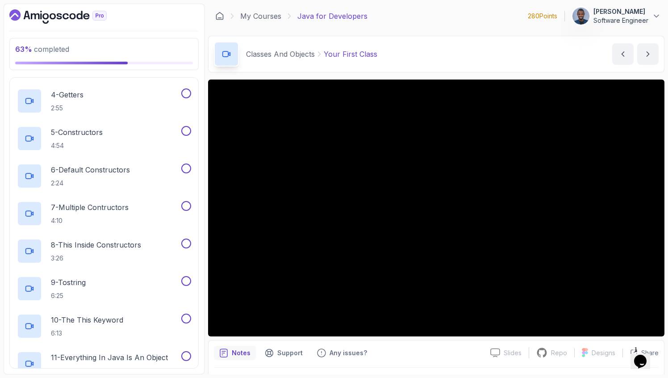
scroll to position [520, 0]
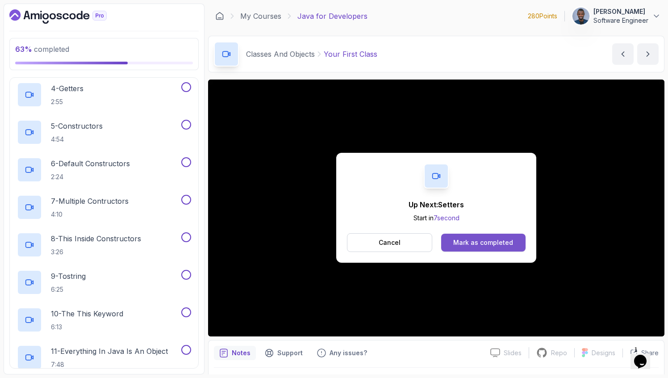
click at [454, 242] on button "Mark as completed" at bounding box center [483, 243] width 84 height 18
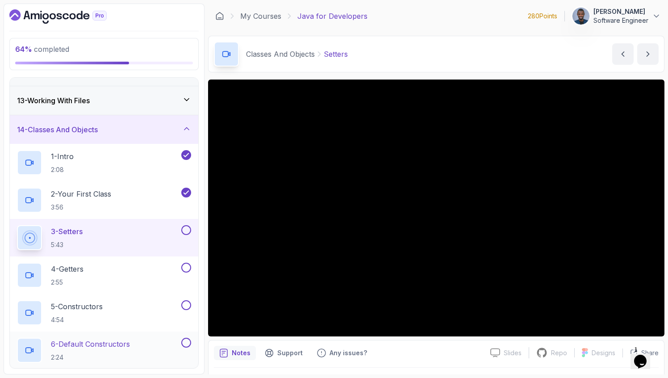
scroll to position [347, 0]
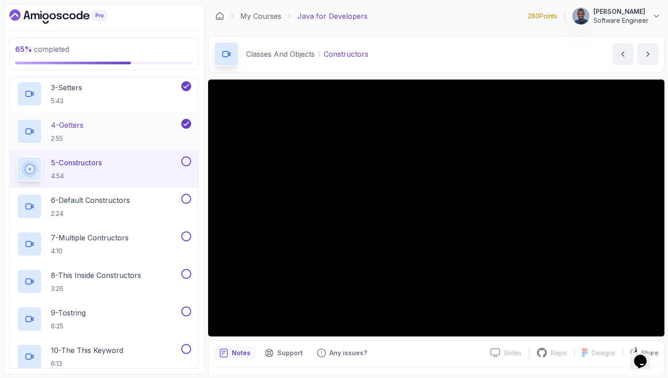
scroll to position [24, 0]
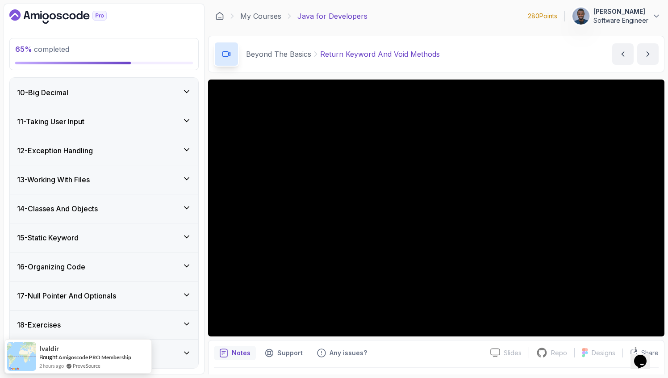
click at [115, 205] on div "14 - Classes And Objects" at bounding box center [104, 208] width 174 height 11
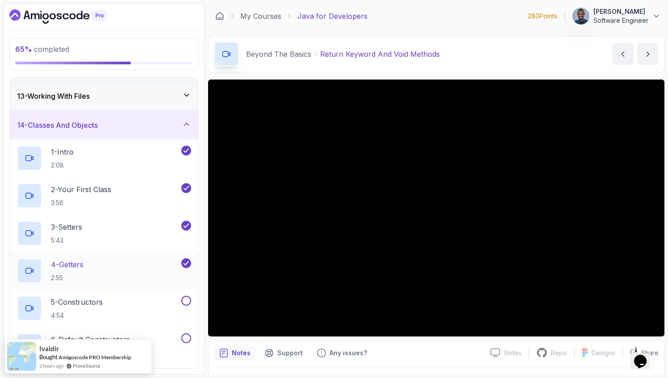
scroll to position [366, 0]
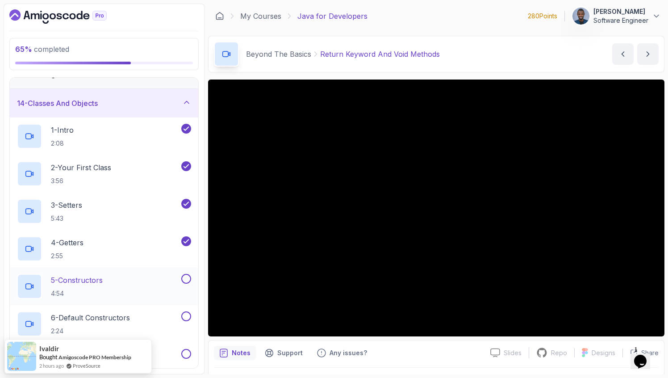
click at [113, 284] on div "5 - Constructors 4:54" at bounding box center [98, 286] width 163 height 25
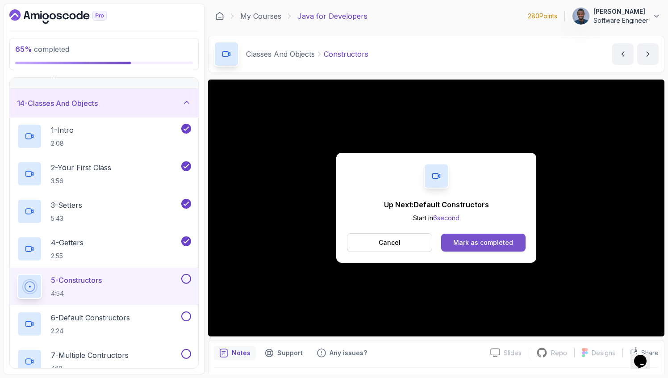
click at [483, 242] on div "Mark as completed" at bounding box center [483, 242] width 60 height 9
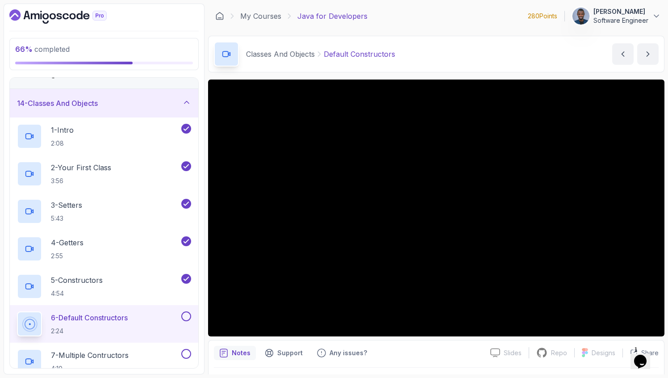
scroll to position [24, 0]
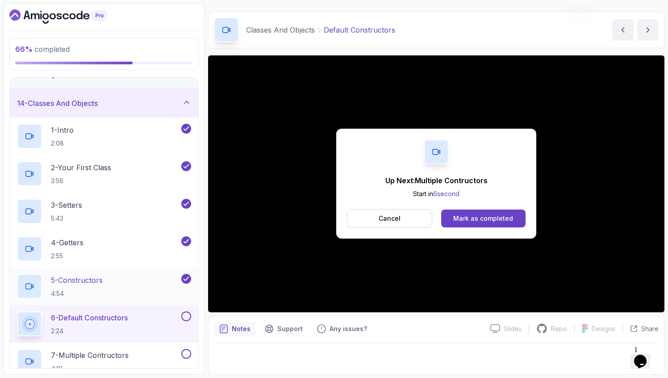
click at [144, 279] on div "5 - Constructors 4:54" at bounding box center [98, 286] width 163 height 25
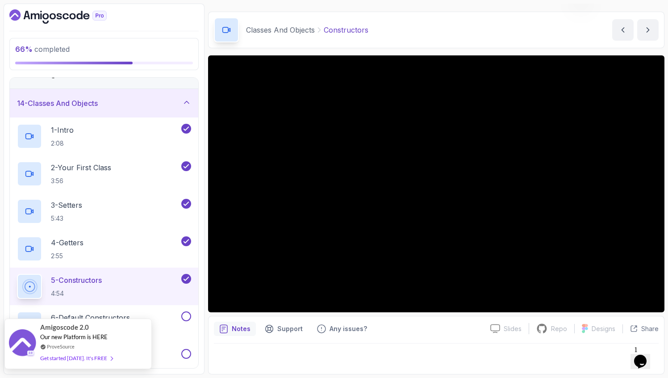
click at [98, 359] on div "Get started today. It's FREE" at bounding box center [76, 358] width 72 height 10
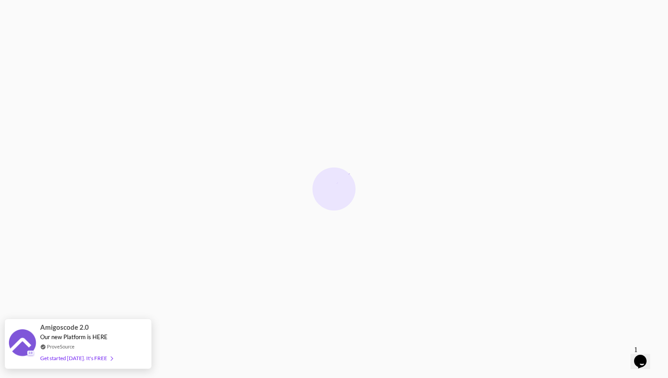
click at [90, 356] on div "Get started [DATE]. It's FREE" at bounding box center [76, 358] width 72 height 10
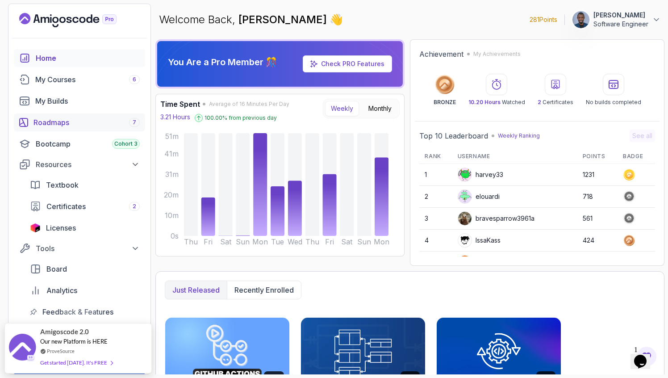
click at [65, 126] on div "Roadmaps 7" at bounding box center [86, 122] width 106 height 11
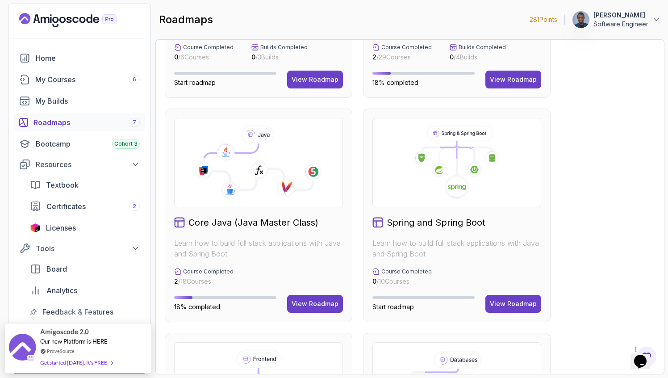
scroll to position [171, 0]
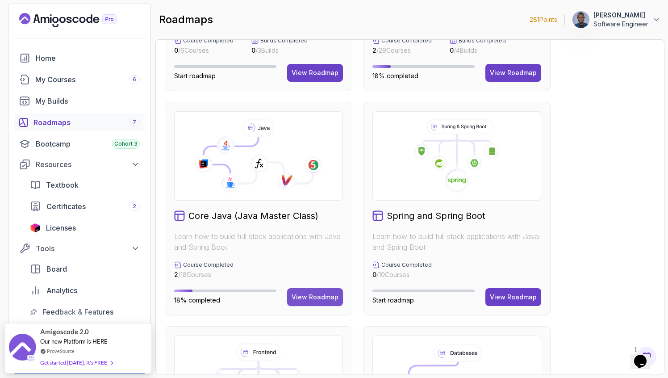
click at [303, 295] on div "View Roadmap" at bounding box center [315, 296] width 47 height 9
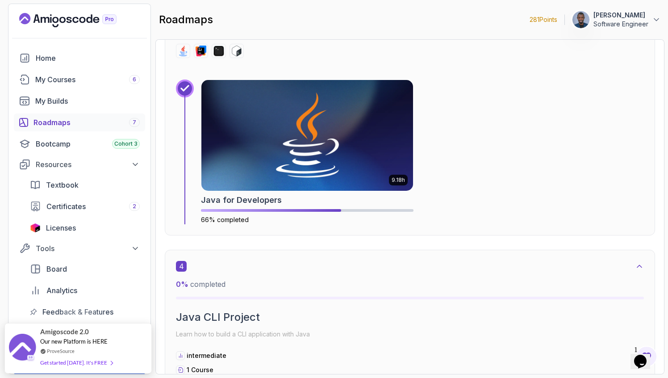
scroll to position [1001, 0]
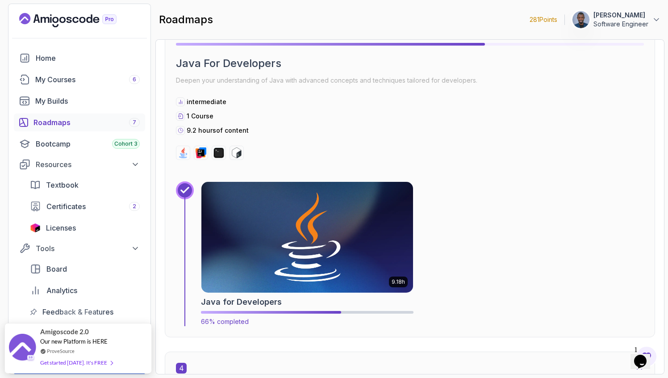
click at [314, 217] on img at bounding box center [307, 237] width 222 height 116
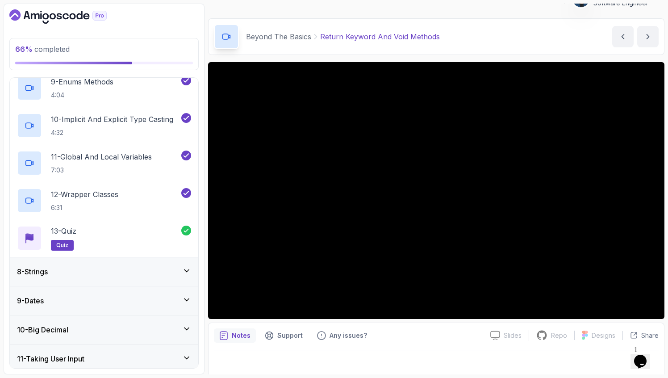
scroll to position [748, 0]
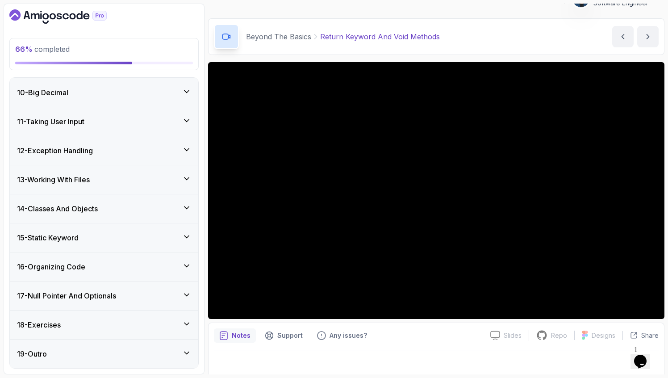
click at [72, 217] on div "14 - Classes And Objects" at bounding box center [104, 208] width 188 height 29
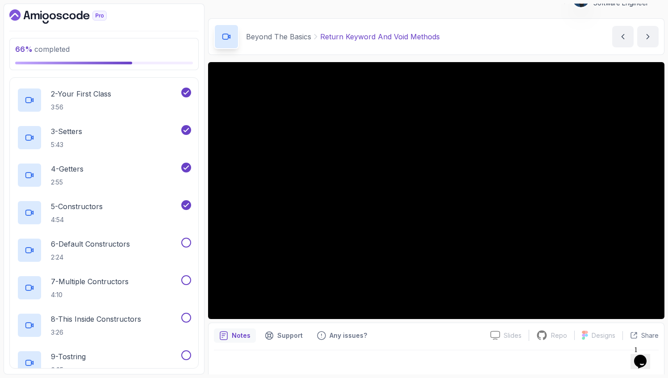
scroll to position [443, 0]
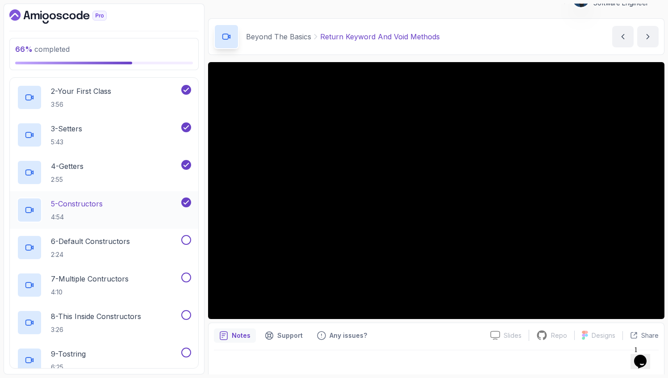
click at [71, 212] on h2 "5 - Constructors 4:54" at bounding box center [77, 209] width 52 height 23
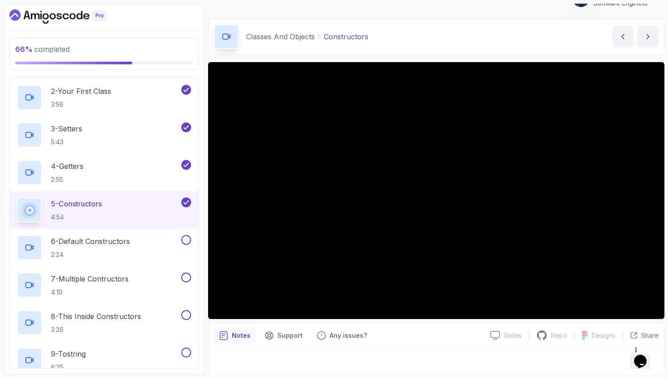
click at [17, 197] on button "5 - Constructors 4:54" at bounding box center [104, 209] width 174 height 25
